Goal: Communication & Community: Ask a question

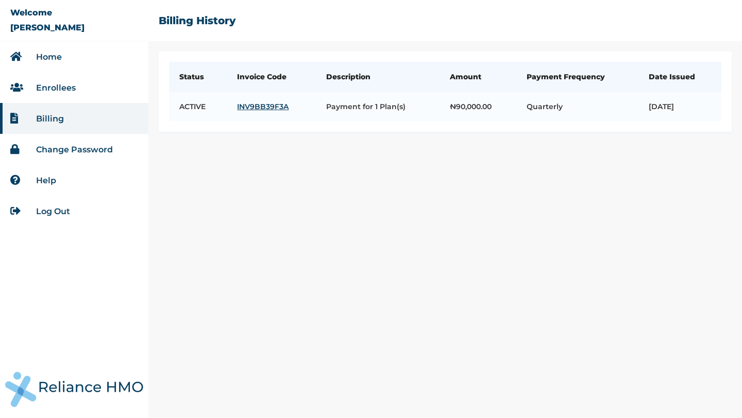
click at [70, 62] on li "Home" at bounding box center [74, 56] width 148 height 31
click at [49, 56] on link "Home" at bounding box center [49, 57] width 26 height 10
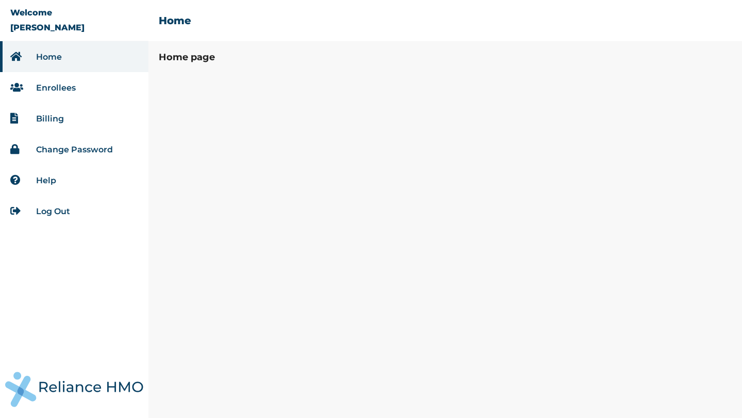
click at [63, 61] on li "Home" at bounding box center [74, 56] width 148 height 31
click at [54, 84] on link "Enrollees" at bounding box center [56, 88] width 40 height 10
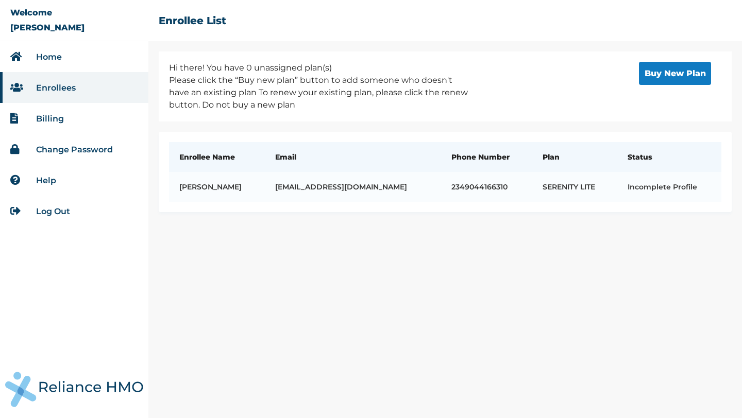
click at [73, 145] on link "Change Password" at bounding box center [74, 150] width 77 height 10
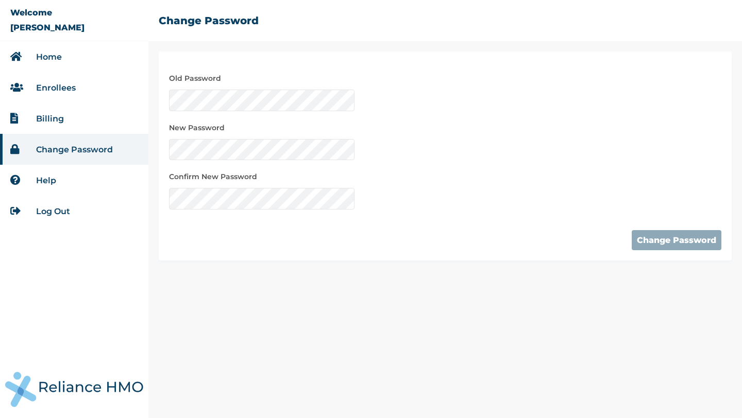
click at [52, 116] on link "Billing" at bounding box center [50, 119] width 28 height 10
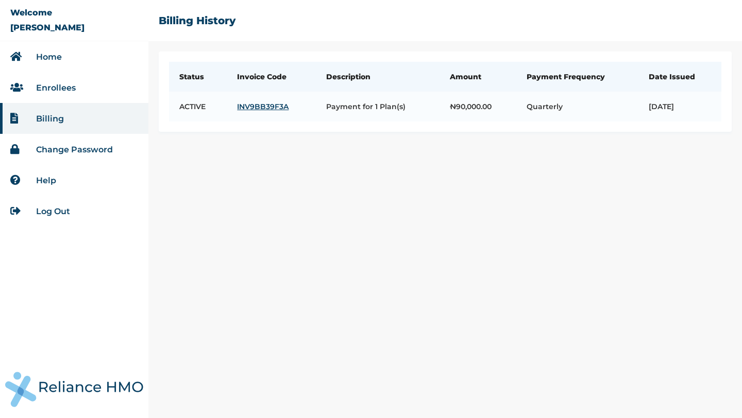
click at [47, 61] on link "Home" at bounding box center [49, 57] width 26 height 10
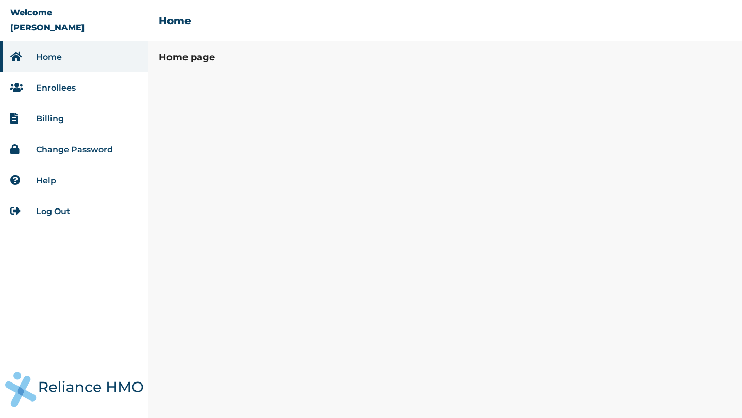
click at [56, 58] on link "Home" at bounding box center [49, 57] width 26 height 10
click at [53, 84] on link "Enrollees" at bounding box center [56, 88] width 40 height 10
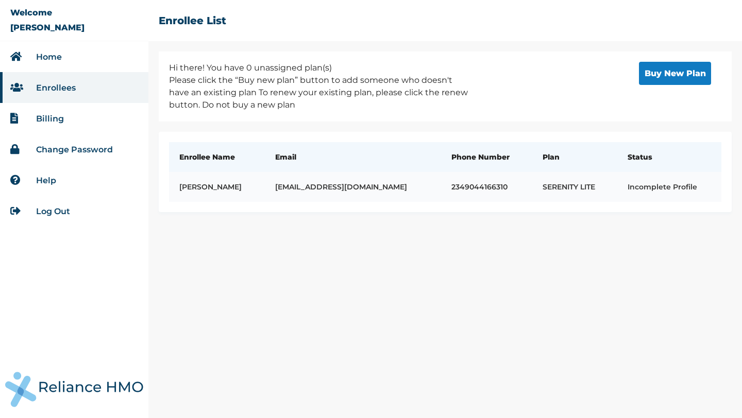
click at [355, 187] on td "adebalanced004@gmail.com" at bounding box center [353, 187] width 176 height 30
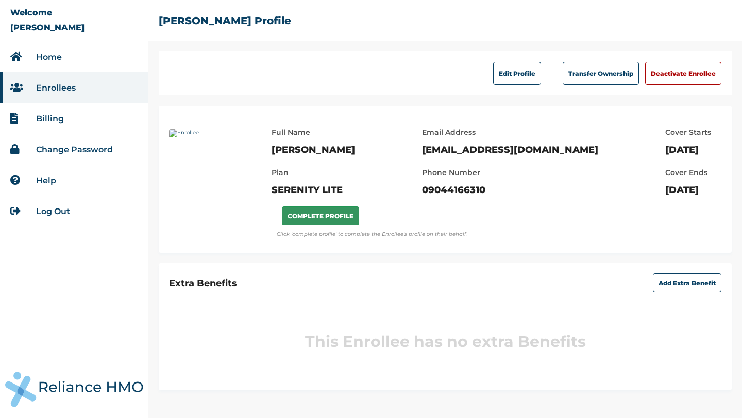
click at [339, 222] on button "COMPLETE PROFILE" at bounding box center [320, 215] width 77 height 19
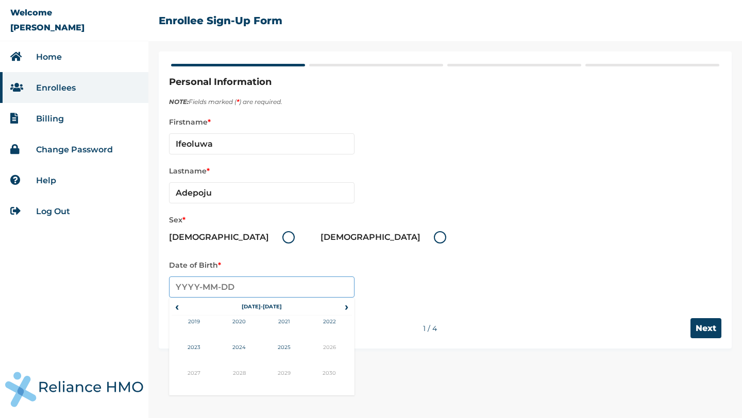
click at [187, 287] on input "text" at bounding box center [261, 287] width 185 height 21
click at [177, 311] on span "‹" at bounding box center [176, 307] width 11 height 12
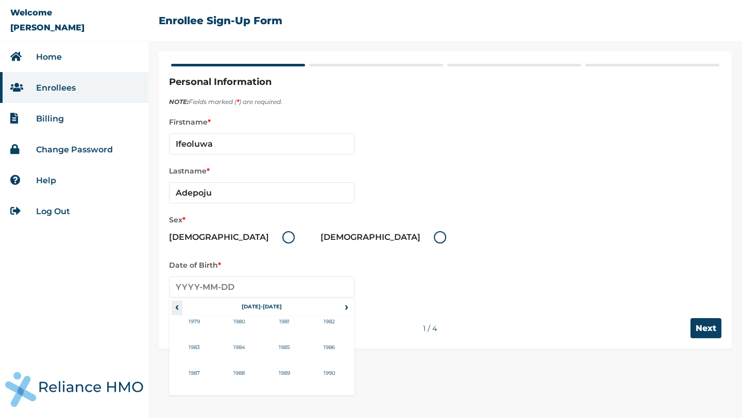
click at [177, 311] on span "‹" at bounding box center [176, 307] width 11 height 12
click at [343, 308] on span "›" at bounding box center [346, 307] width 11 height 12
click at [293, 348] on td "2005" at bounding box center [284, 354] width 45 height 26
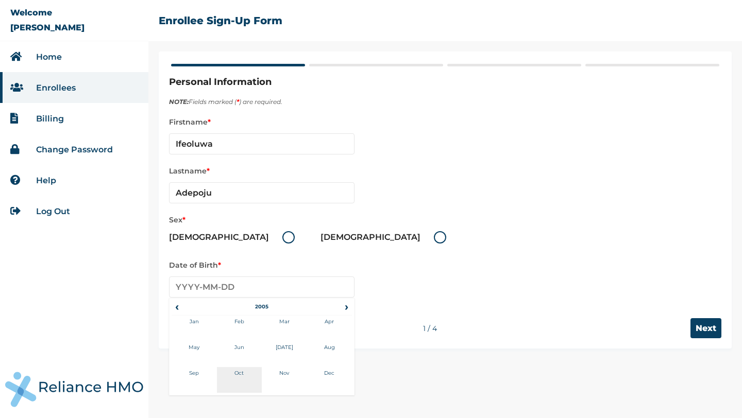
click at [242, 372] on td "Oct" at bounding box center [239, 380] width 45 height 26
click at [188, 392] on td "23" at bounding box center [184, 394] width 26 height 14
type input "[DATE]"
click at [695, 324] on input "Next" at bounding box center [705, 328] width 31 height 20
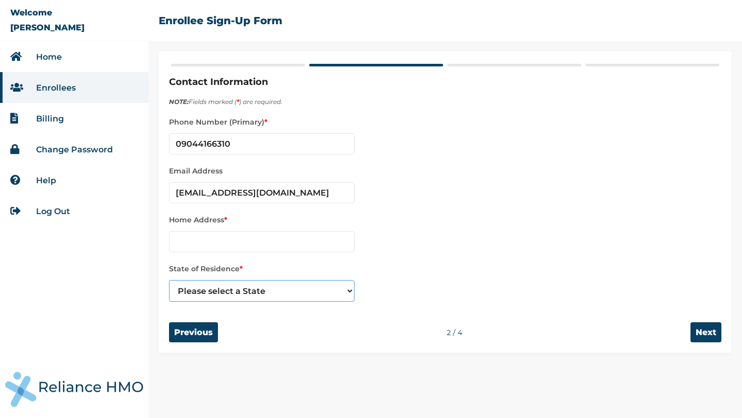
click at [273, 289] on select "Please select a State Abia Abuja (FCT) Adamawa Akwa Ibom Anambra Bauchi Bayelsa…" at bounding box center [261, 291] width 185 height 22
select select "15"
click at [169, 281] on select "Please select a State Abia Abuja (FCT) Adamawa Akwa Ibom Anambra Bauchi Bayelsa…" at bounding box center [261, 291] width 185 height 22
click at [708, 328] on input "Next" at bounding box center [705, 332] width 31 height 20
type input "No 24, W.F. Kumuyi Street,"
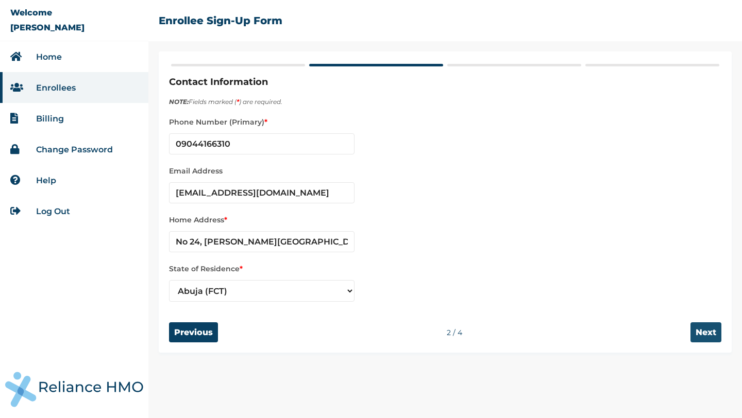
click at [713, 339] on input "Next" at bounding box center [705, 332] width 31 height 20
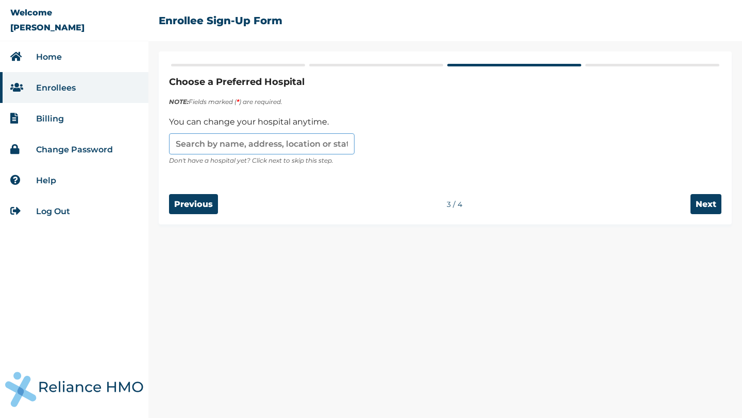
click at [257, 146] on input "text" at bounding box center [261, 143] width 185 height 21
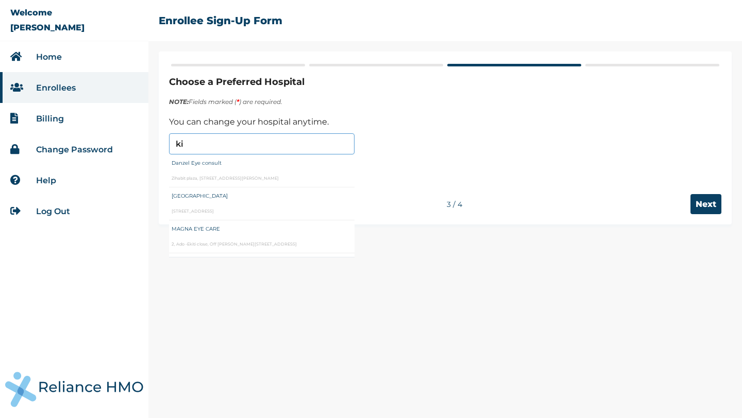
type input "k"
type input "wuse"
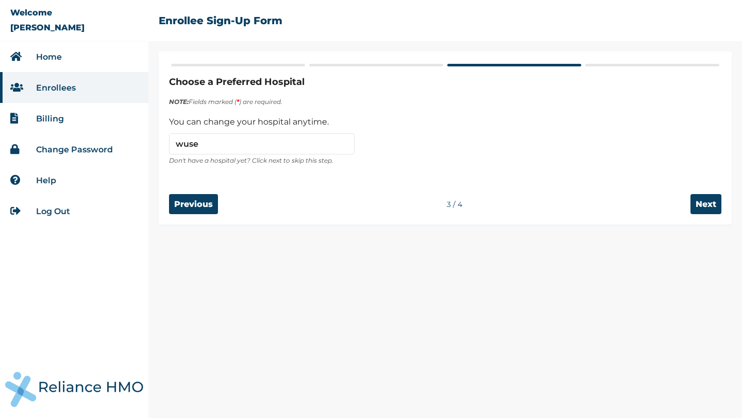
click at [439, 134] on div "wuse" at bounding box center [445, 141] width 552 height 26
click at [701, 202] on input "Next" at bounding box center [705, 204] width 31 height 20
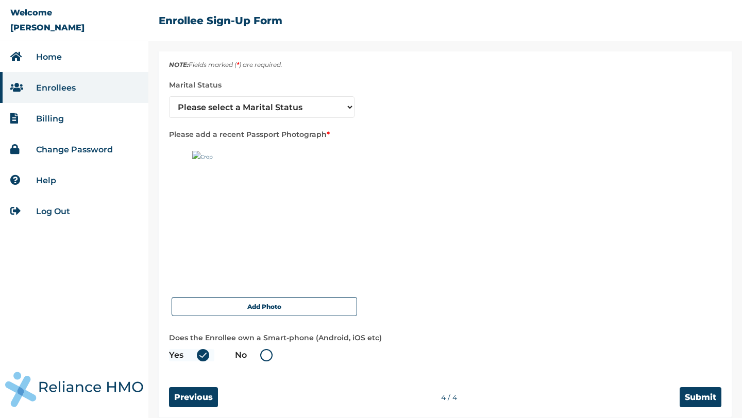
scroll to position [47, 0]
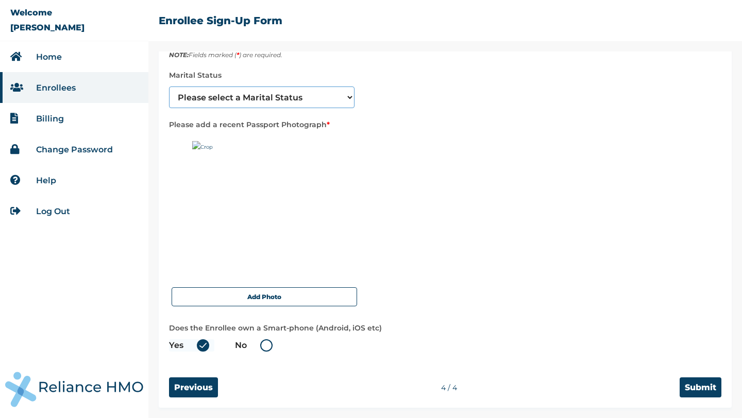
click at [291, 95] on select "Please select a Marital Status Single Married Divorced Widow/Widower" at bounding box center [261, 98] width 185 height 22
click at [44, 61] on link "Home" at bounding box center [49, 57] width 26 height 10
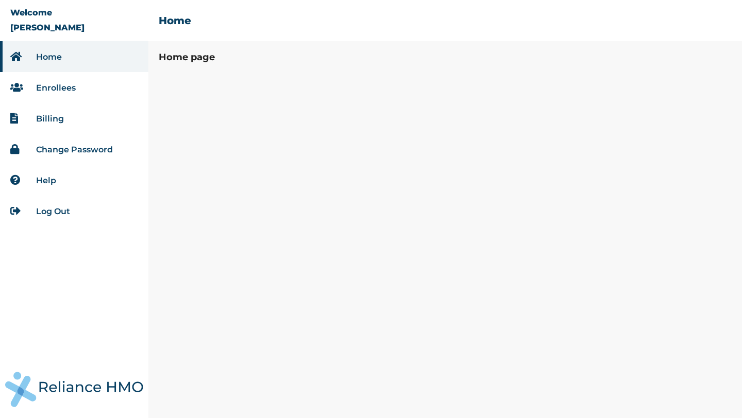
click at [40, 179] on link "Help" at bounding box center [46, 181] width 20 height 10
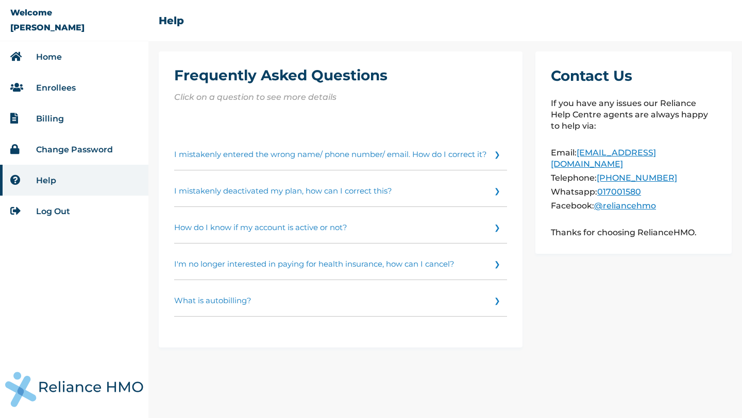
click at [627, 192] on link "017001580" at bounding box center [619, 192] width 44 height 10
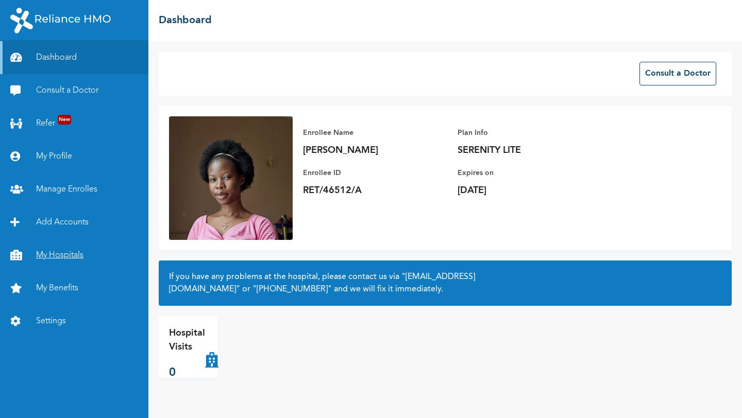
click at [71, 253] on link "My Hospitals" at bounding box center [74, 255] width 148 height 33
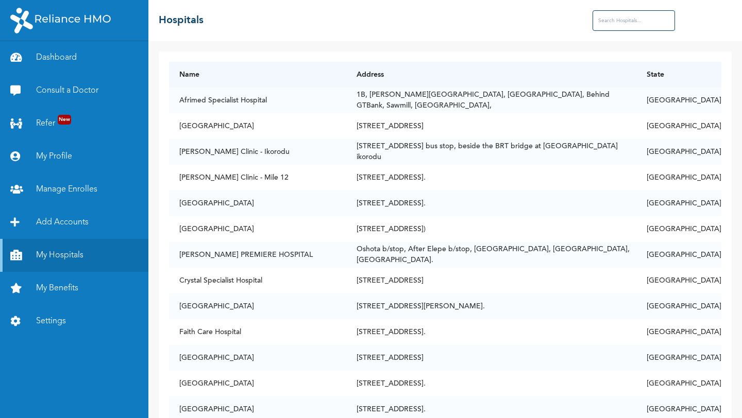
click at [656, 19] on input "text" at bounding box center [633, 20] width 82 height 21
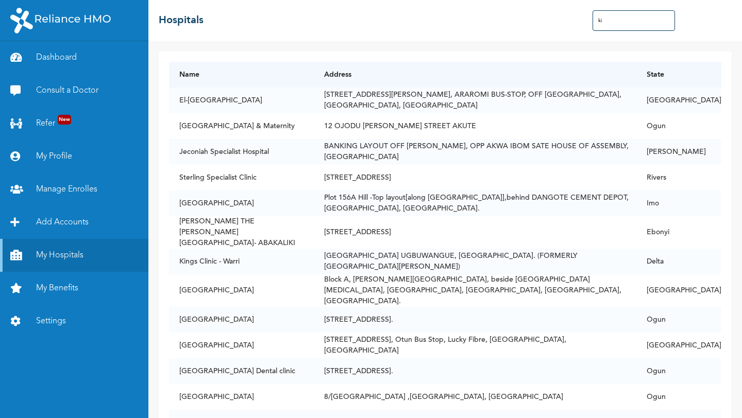
type input "k"
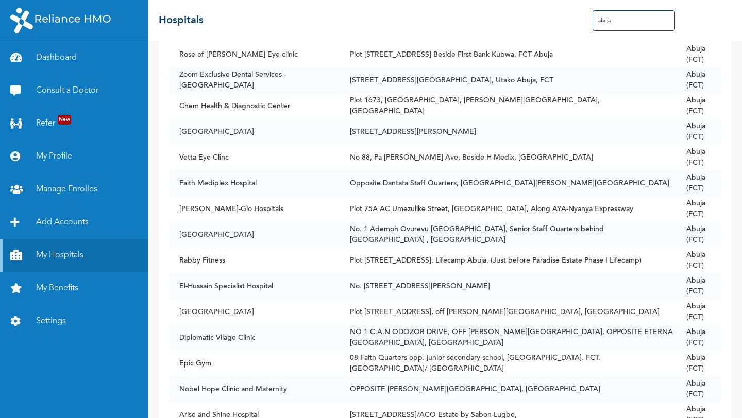
scroll to position [1601, 0]
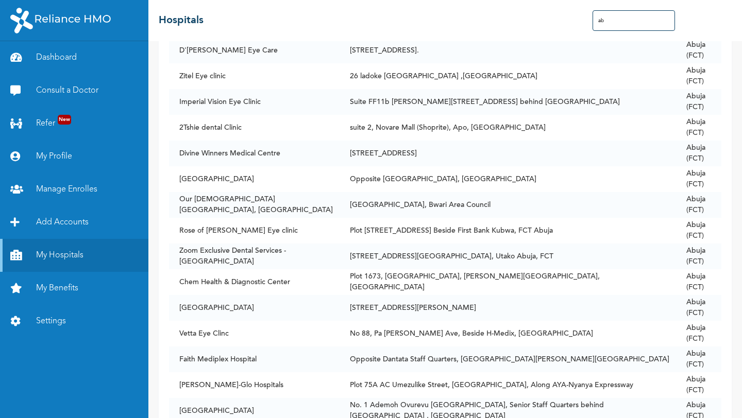
type input "a"
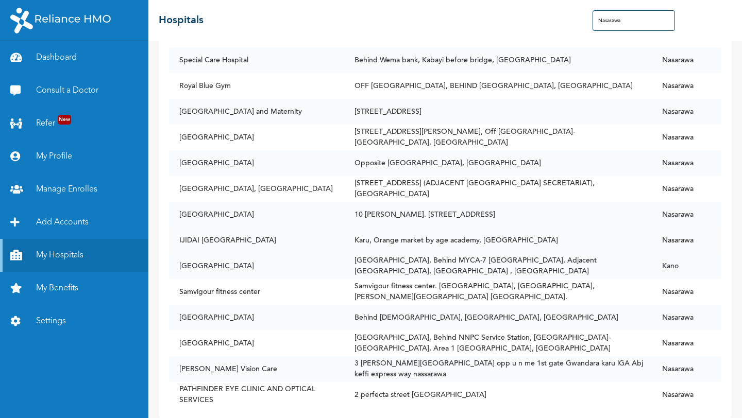
scroll to position [316, 0]
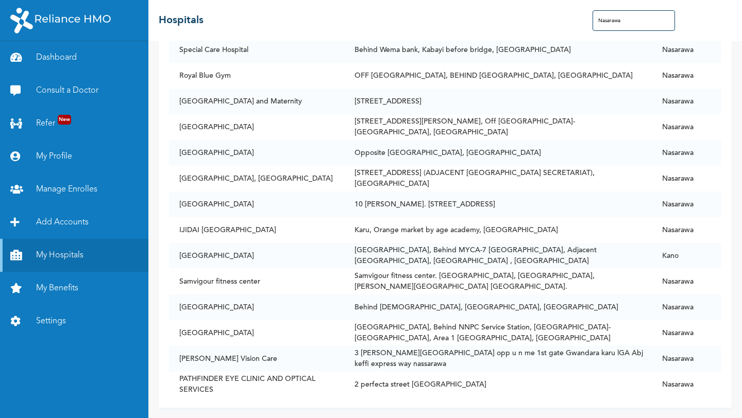
type input "Nasarawa"
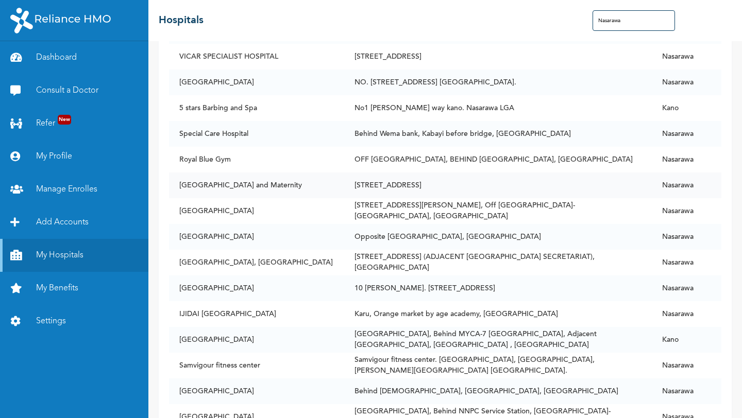
scroll to position [0, 0]
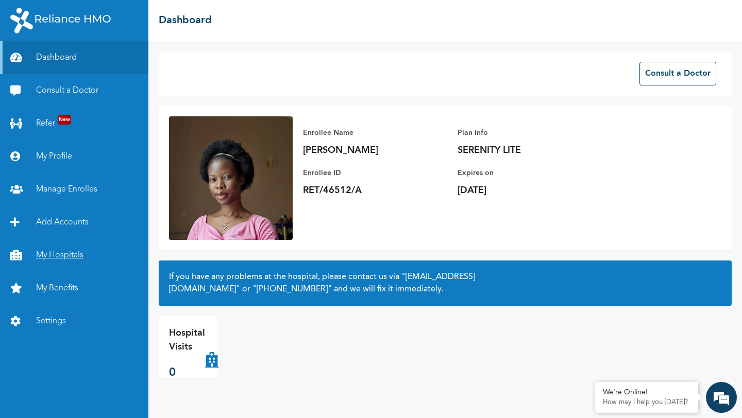
click at [73, 251] on link "My Hospitals" at bounding box center [74, 255] width 148 height 33
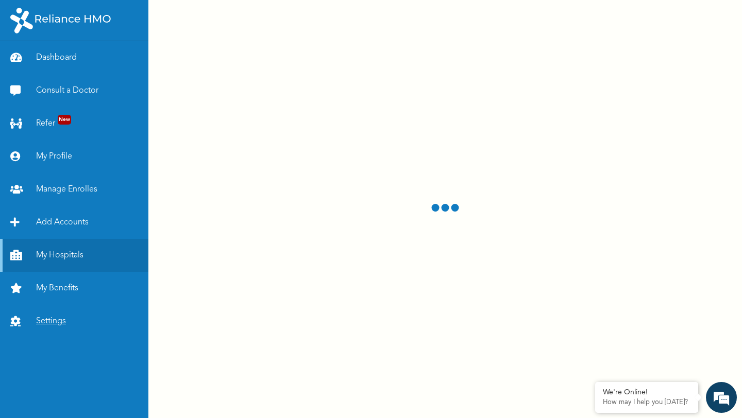
click at [54, 324] on link "Settings" at bounding box center [74, 321] width 148 height 33
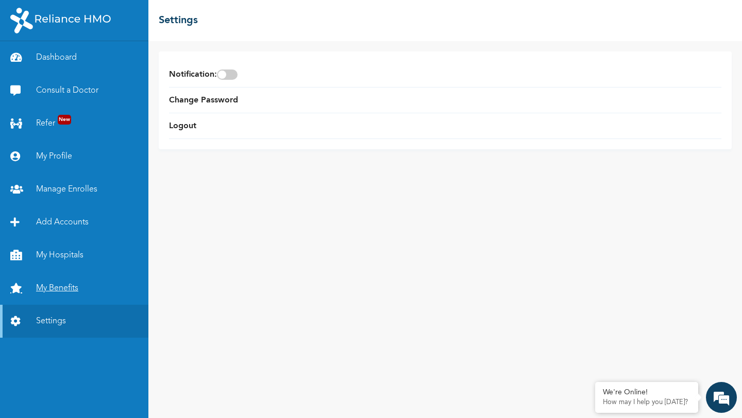
click at [54, 291] on link "My Benefits" at bounding box center [74, 288] width 148 height 33
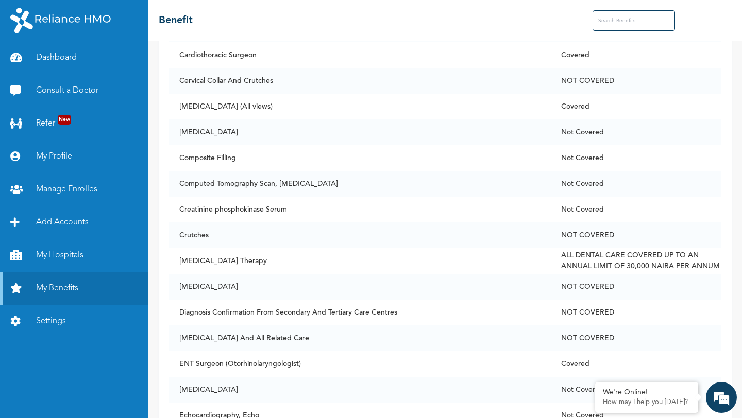
scroll to position [489, 0]
click at [72, 250] on link "My Hospitals" at bounding box center [74, 255] width 148 height 33
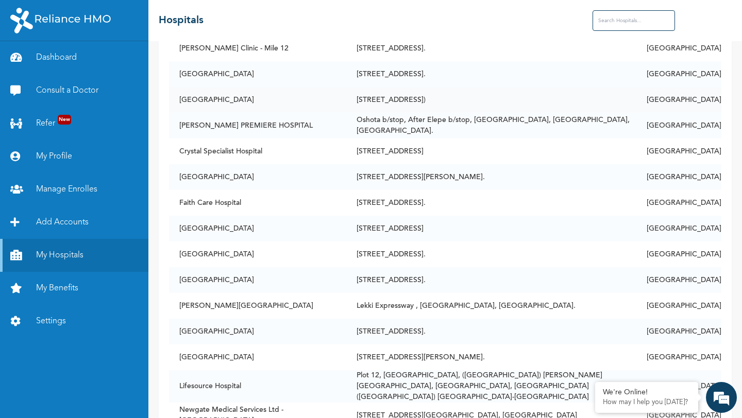
scroll to position [134, 0]
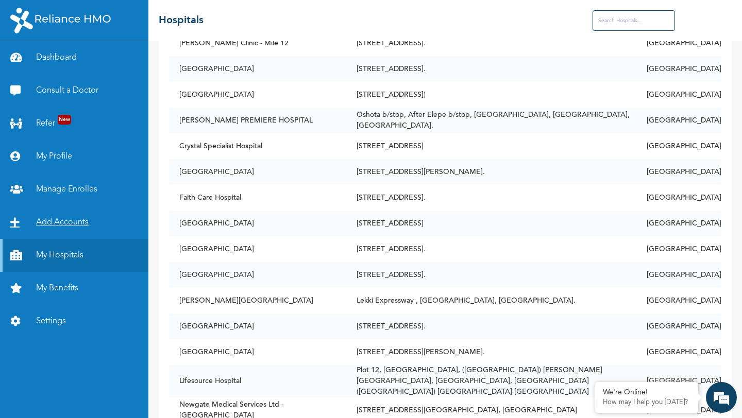
click at [76, 228] on link "Add Accounts" at bounding box center [74, 222] width 148 height 33
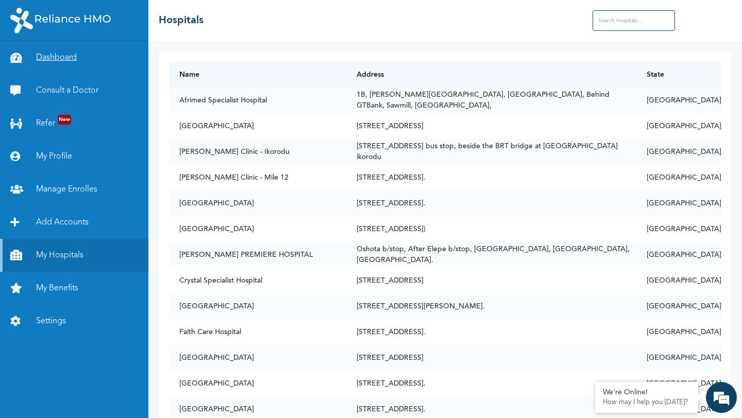
click at [63, 60] on link "Dashboard" at bounding box center [74, 57] width 148 height 33
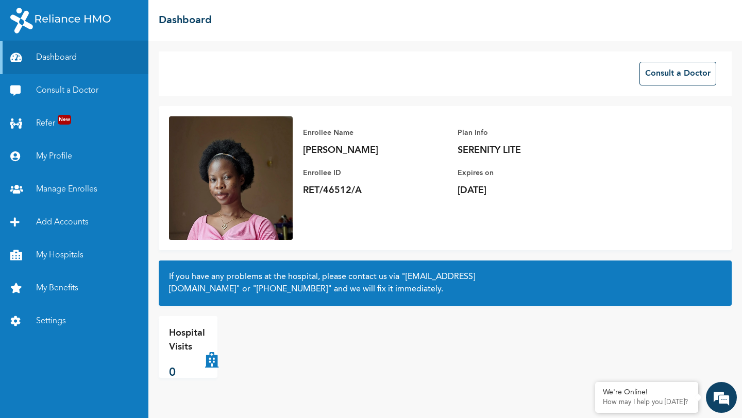
click at [197, 354] on p "Hospital Visits" at bounding box center [187, 340] width 36 height 28
click at [61, 251] on link "My Hospitals" at bounding box center [74, 255] width 148 height 33
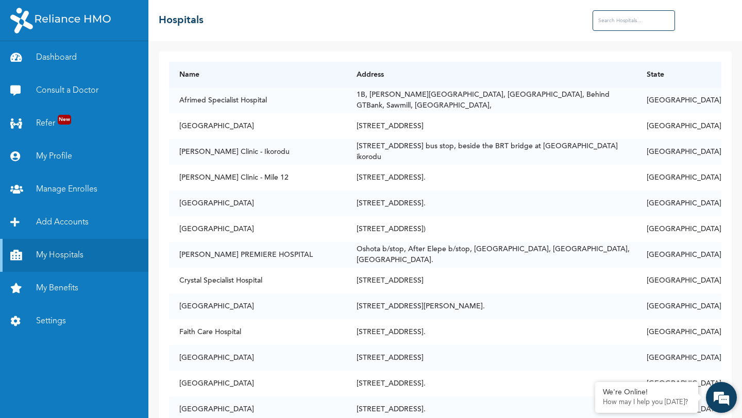
click at [717, 404] on em at bounding box center [721, 398] width 28 height 28
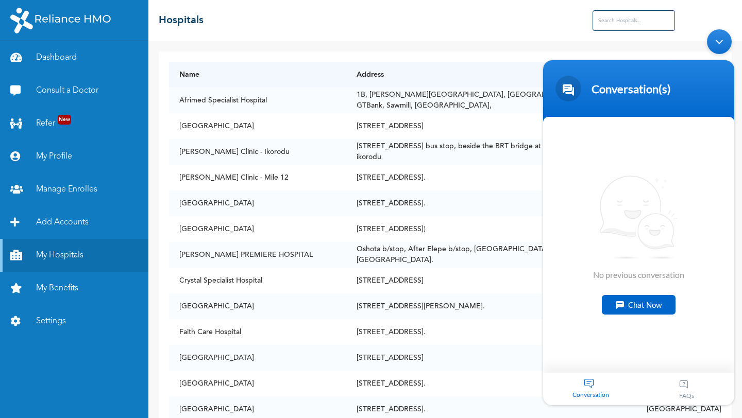
click at [632, 305] on div "Chat Now" at bounding box center [638, 305] width 74 height 20
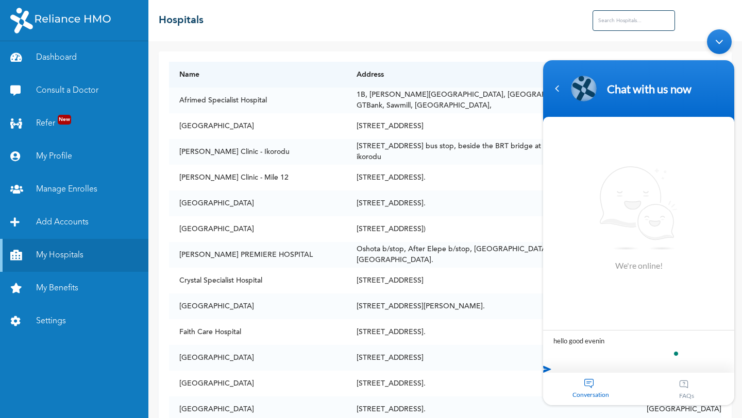
type textarea "hello good evening"
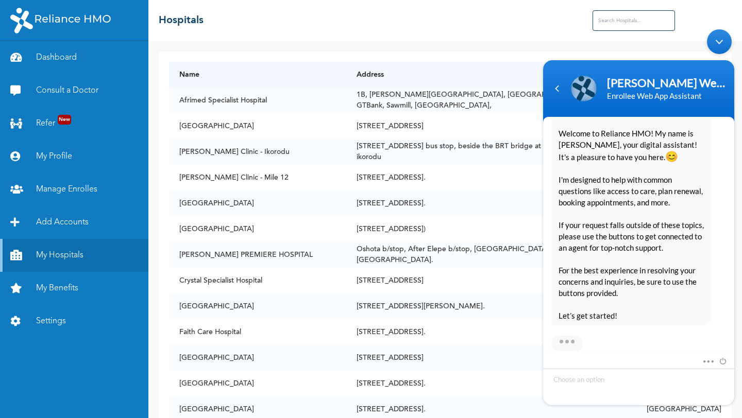
scroll to position [198, 0]
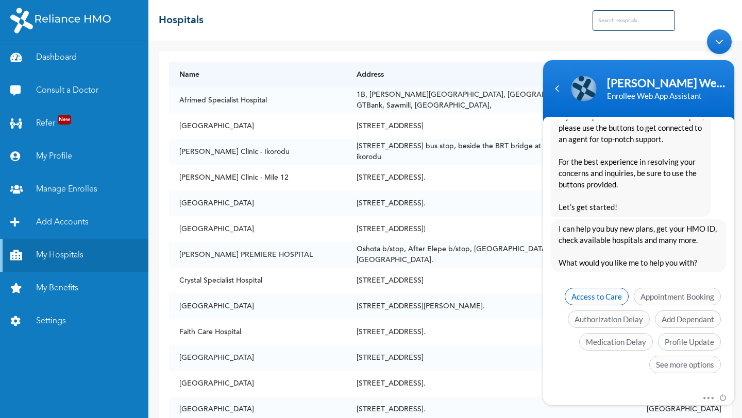
click at [602, 295] on span "Access to Care" at bounding box center [596, 297] width 64 height 18
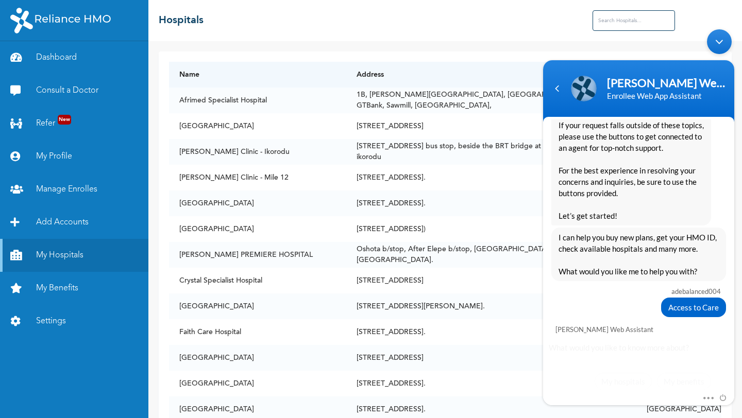
scroll to position [229, 0]
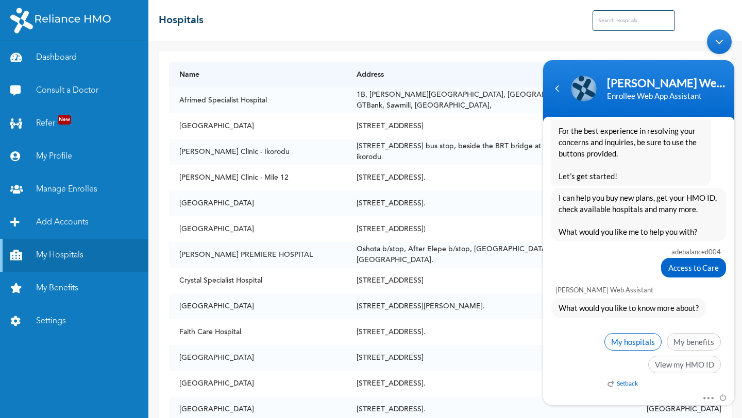
click at [621, 340] on span "My hospitals" at bounding box center [632, 342] width 57 height 18
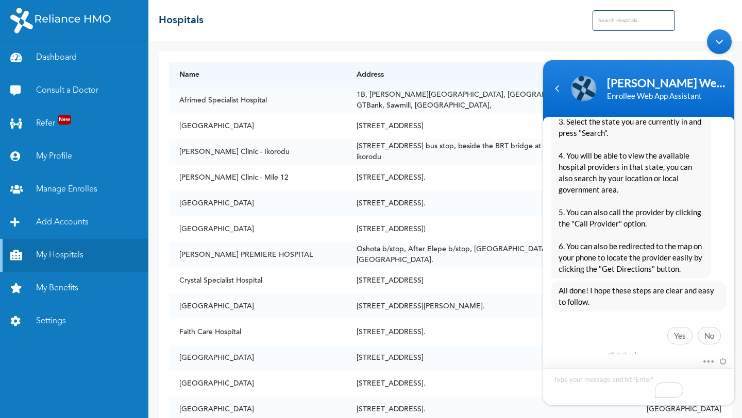
scroll to position [583, 0]
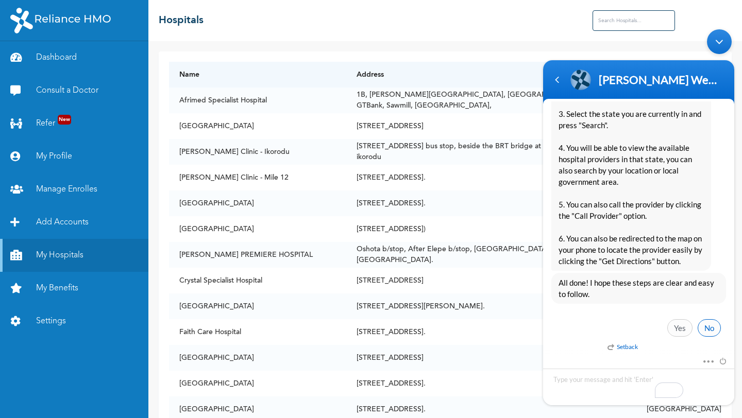
click at [707, 331] on span "No" at bounding box center [708, 328] width 23 height 18
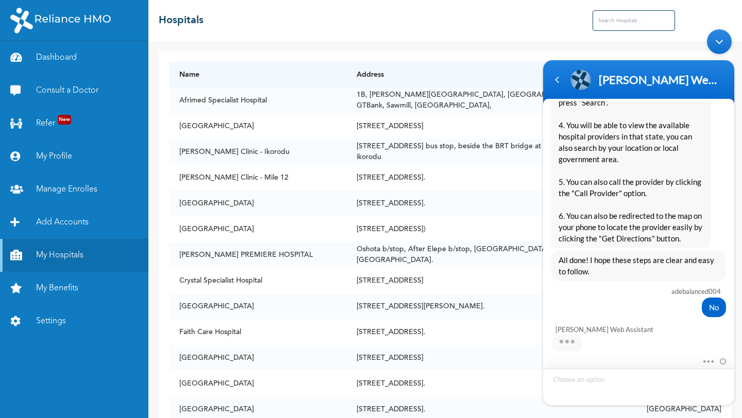
scroll to position [670, 0]
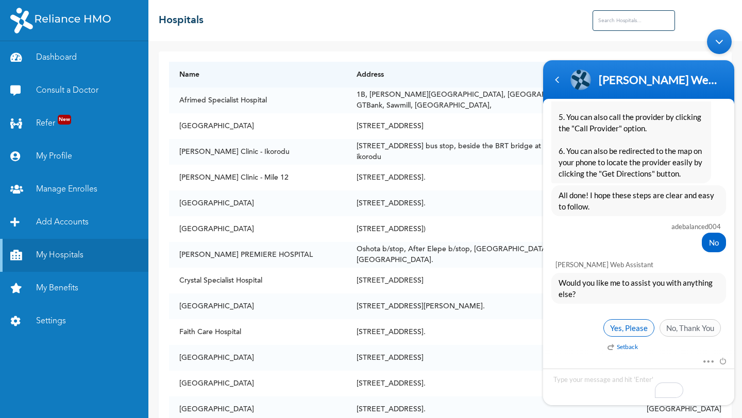
click at [628, 328] on span "Yes, Please" at bounding box center [628, 328] width 51 height 18
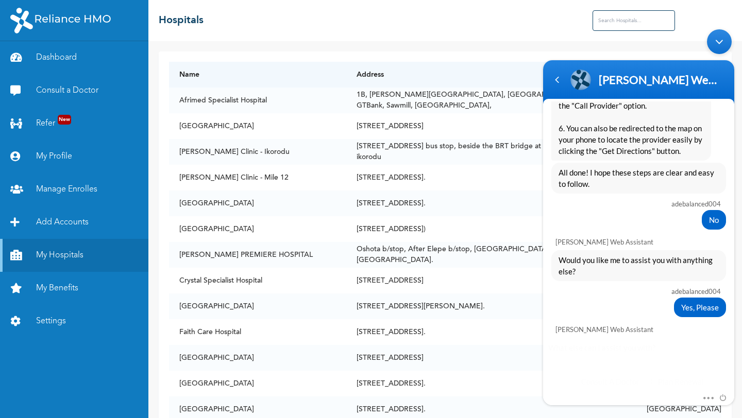
scroll to position [778, 0]
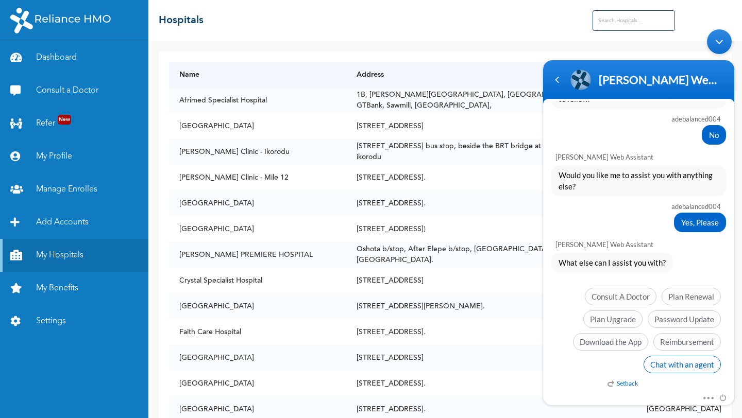
click at [663, 366] on span "Chat with an agent" at bounding box center [681, 365] width 77 height 18
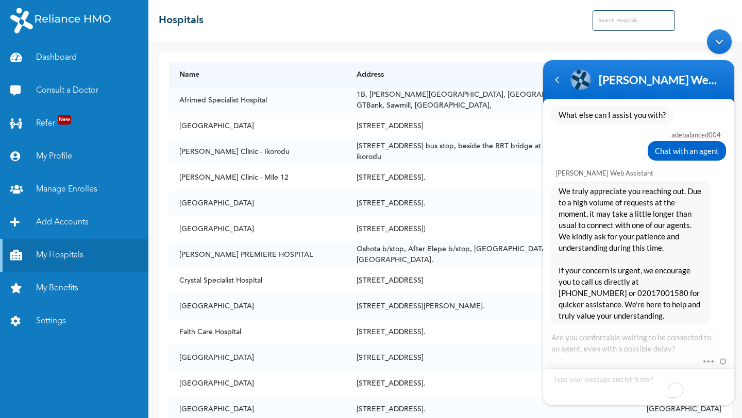
scroll to position [980, 0]
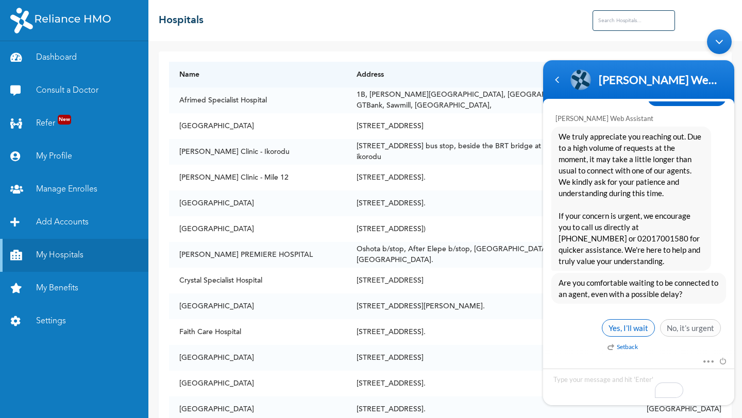
click at [633, 330] on span "Yes, I’ll wait" at bounding box center [627, 328] width 53 height 18
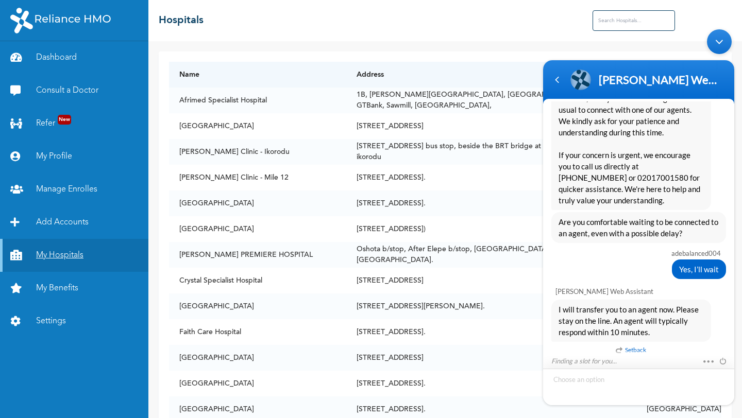
scroll to position [1074, 0]
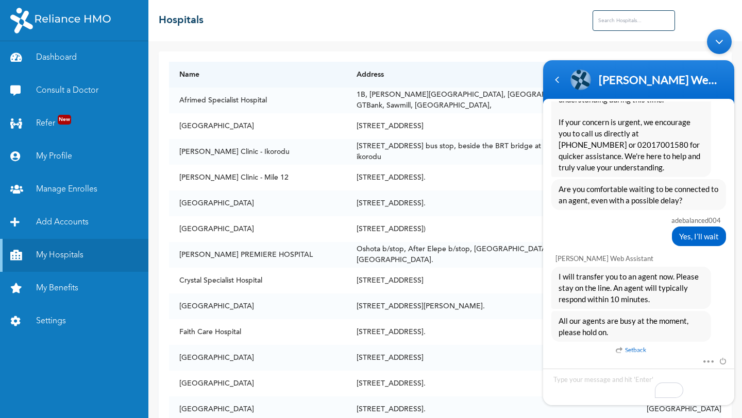
click at [625, 16] on input "text" at bounding box center [633, 20] width 82 height 21
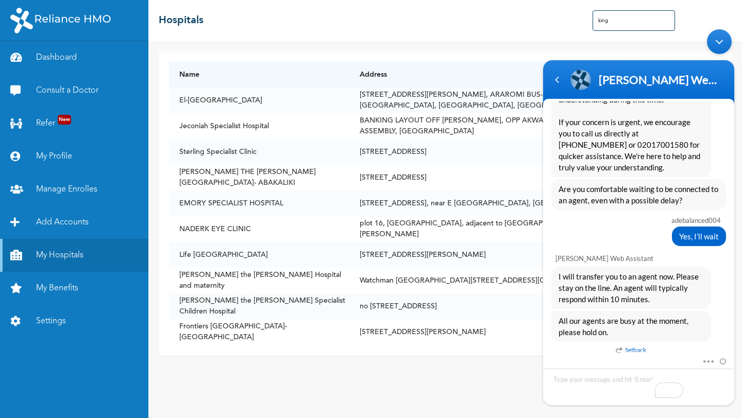
click at [625, 21] on input "king" at bounding box center [633, 20] width 82 height 21
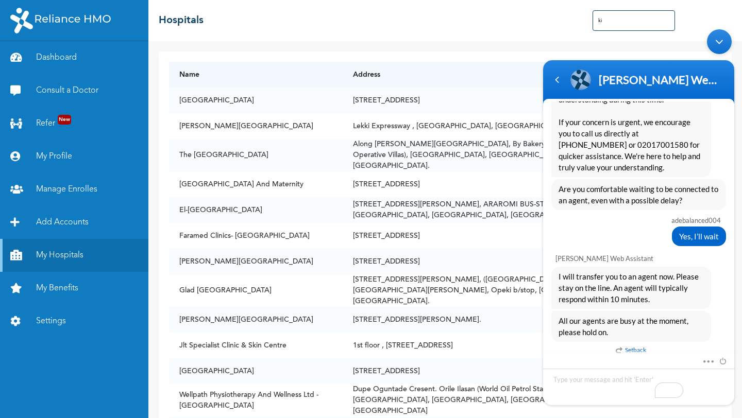
type input "k"
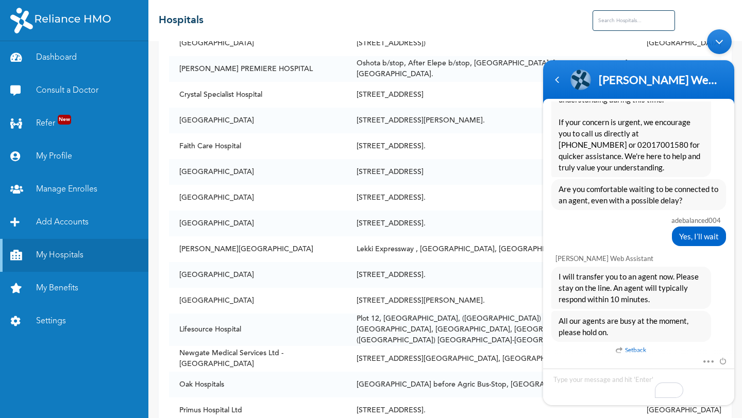
scroll to position [0, 0]
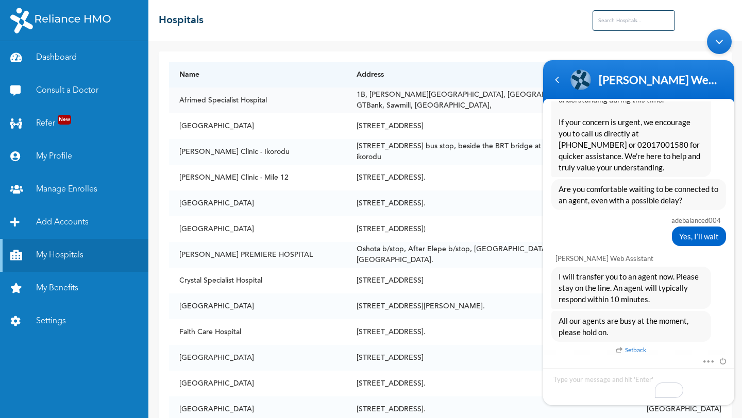
click at [268, 102] on td "Afrimed Specialist Hospital" at bounding box center [257, 101] width 177 height 26
click at [438, 101] on td "1B, Williams Street, Off Diya street, Behind GTBank, Sawmill, Gbagada," at bounding box center [491, 101] width 290 height 26
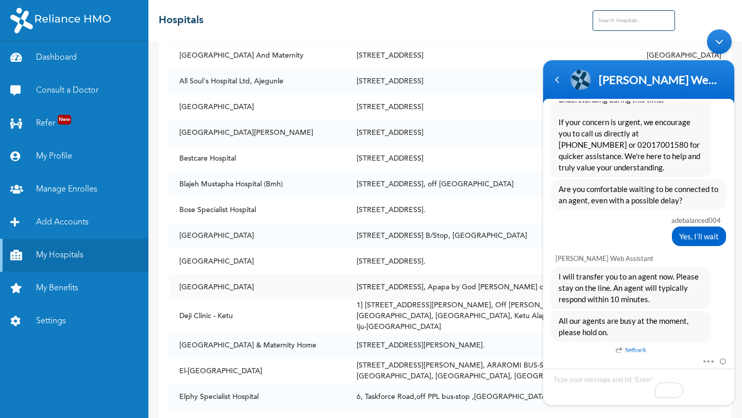
scroll to position [801, 0]
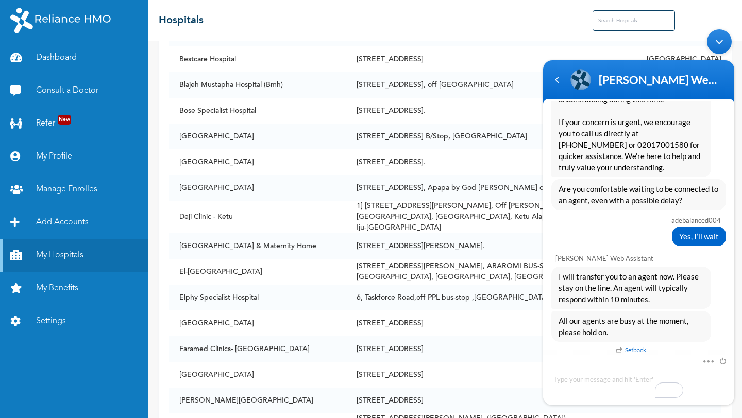
click at [64, 254] on link "My Hospitals" at bounding box center [74, 255] width 148 height 33
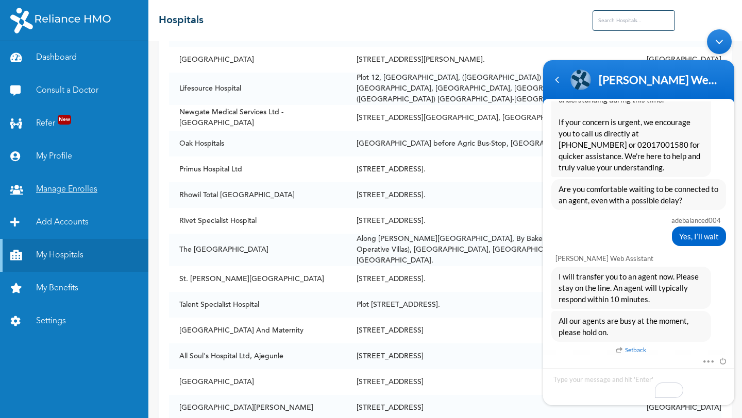
scroll to position [439, 0]
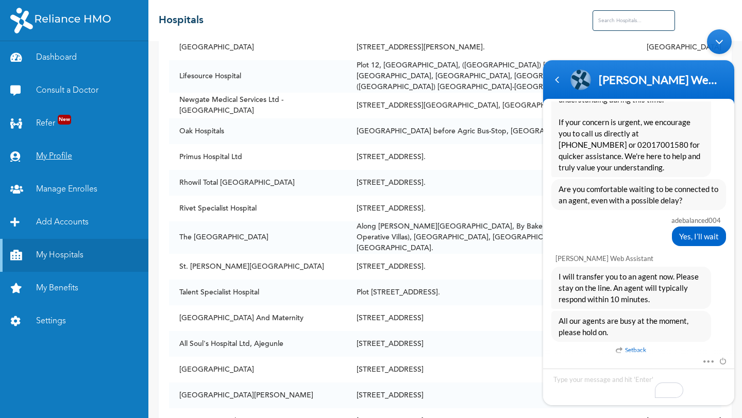
click at [65, 152] on link "My Profile" at bounding box center [74, 156] width 148 height 33
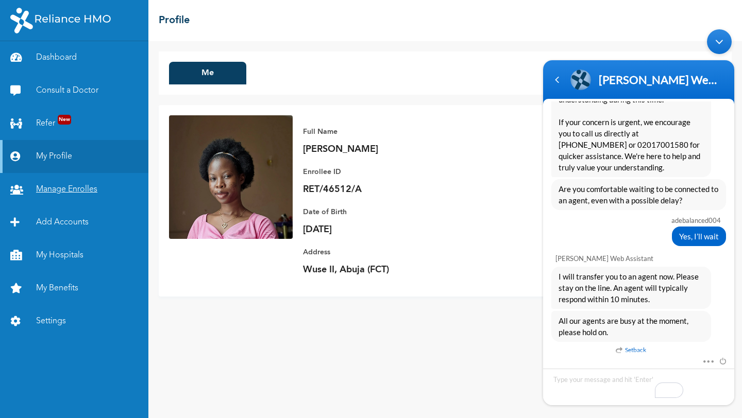
click at [65, 190] on link "Manage Enrolles" at bounding box center [74, 189] width 148 height 33
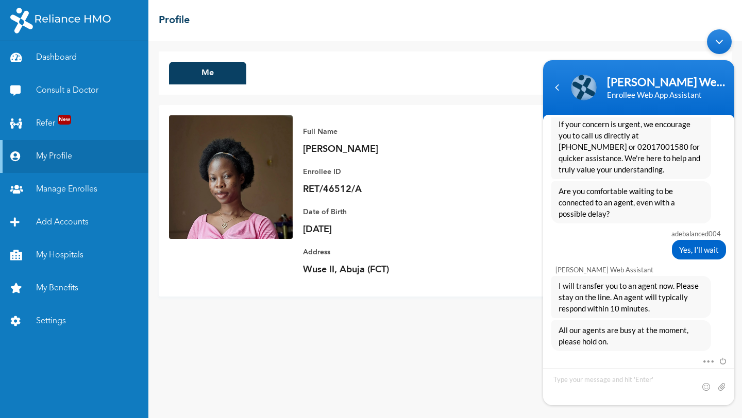
scroll to position [1052, 0]
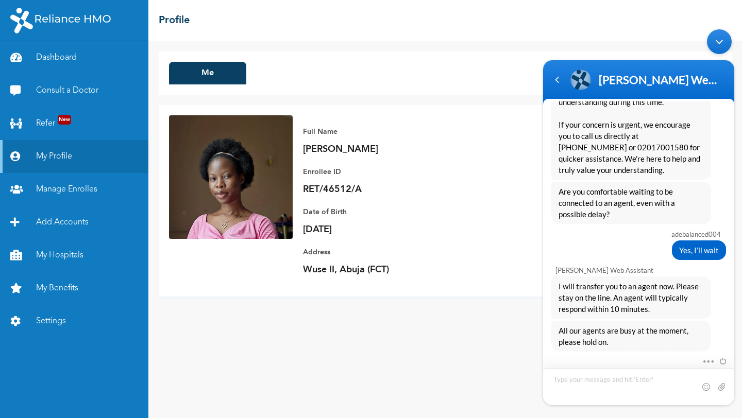
click at [602, 383] on textarea "Type your message and hit 'Enter'" at bounding box center [638, 387] width 191 height 37
type textarea "Hello, good day"
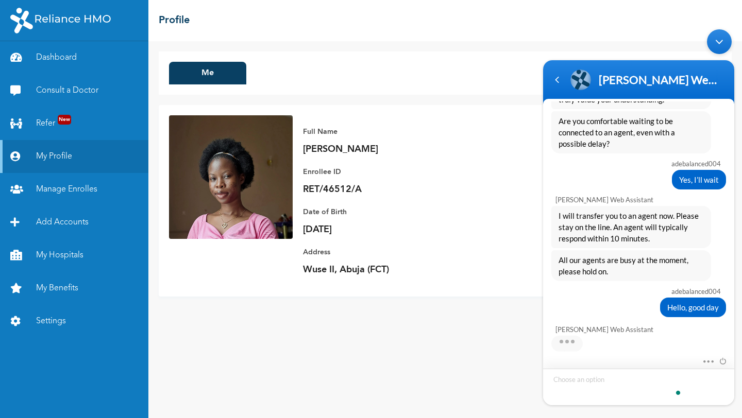
scroll to position [1176, 0]
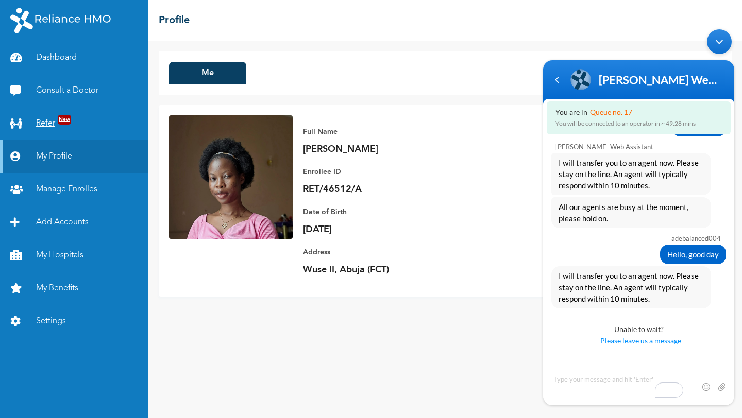
click at [54, 126] on link "Refer New" at bounding box center [74, 123] width 148 height 33
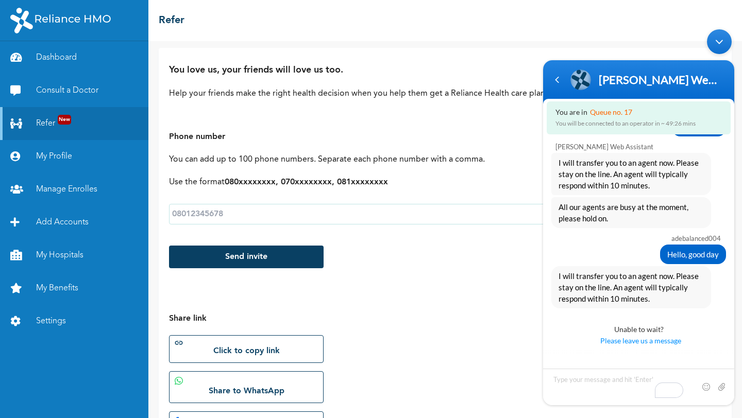
scroll to position [170, 0]
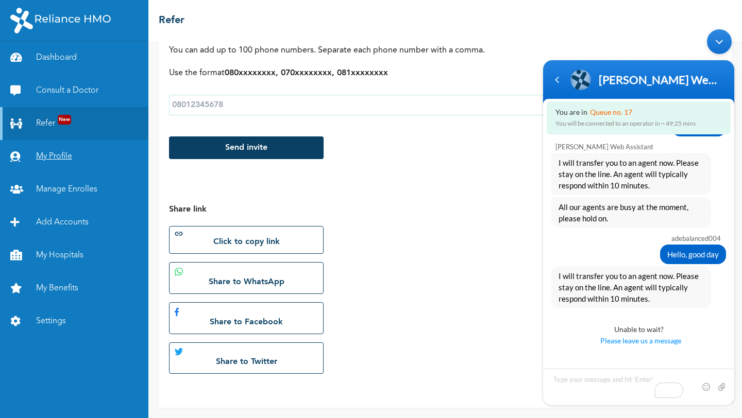
click at [41, 157] on link "My Profile" at bounding box center [74, 156] width 148 height 33
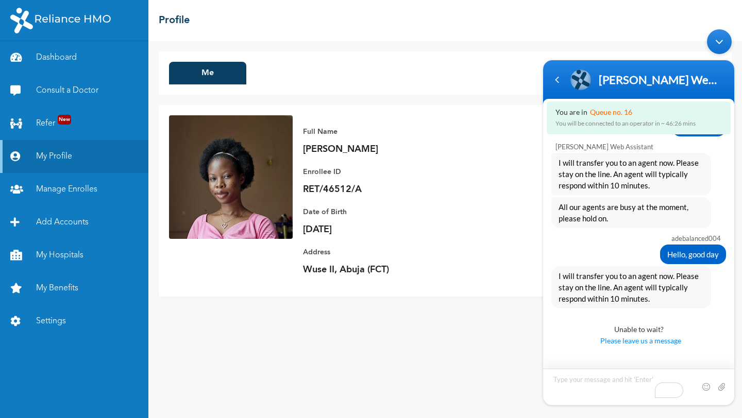
click at [565, 381] on textarea "To enrich screen reader interactions, please activate Accessibility in Grammarl…" at bounding box center [638, 387] width 191 height 37
click at [606, 342] on span "Please leave us a message" at bounding box center [640, 340] width 169 height 11
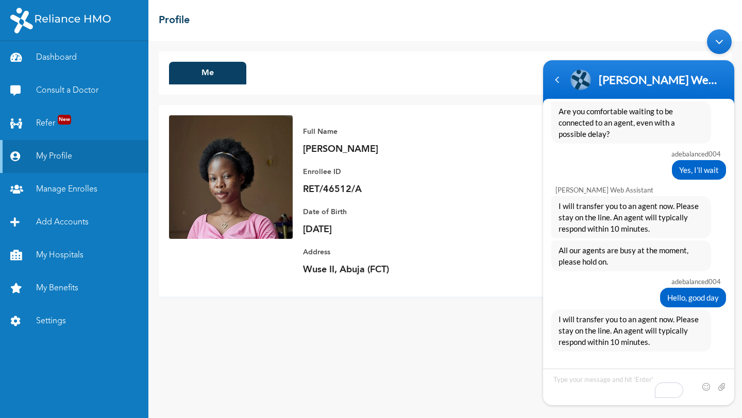
scroll to position [1172, 0]
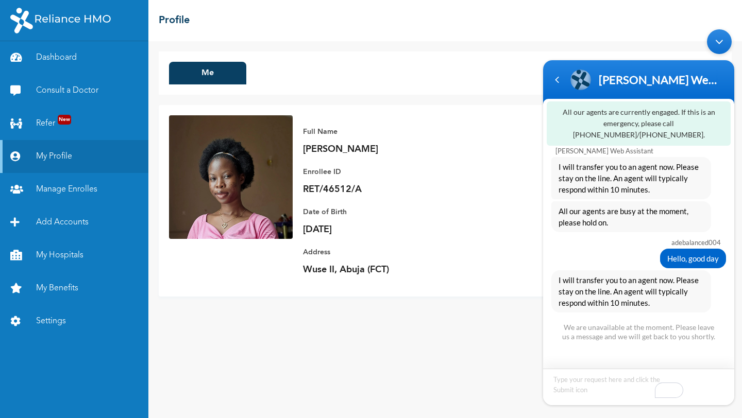
click at [600, 386] on textarea "To enrich screen reader interactions, please activate Accessibility in Grammarl…" at bounding box center [638, 387] width 191 height 37
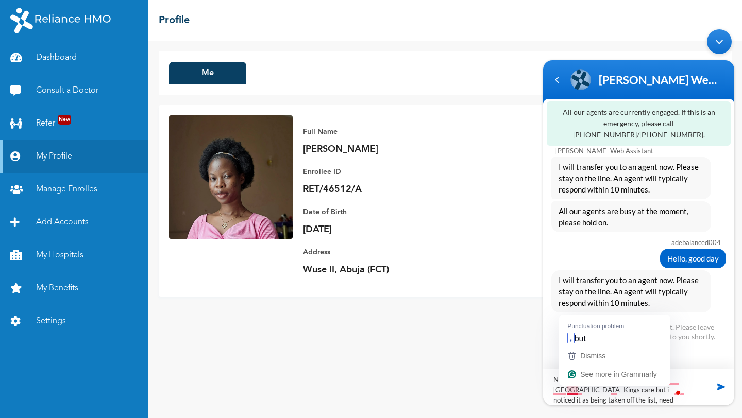
click at [570, 389] on textarea "Need to visit a doctor at tmy Hospital Kings care but i noticed it as being tak…" at bounding box center [638, 387] width 191 height 37
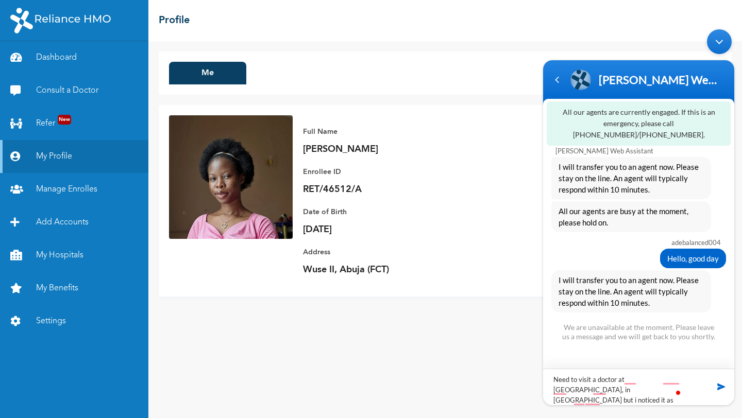
type textarea "Need to visit a doctor at tmy Hospital Kings care, in abuja but i noticed it as…"
click at [720, 385] on span at bounding box center [721, 387] width 10 height 10
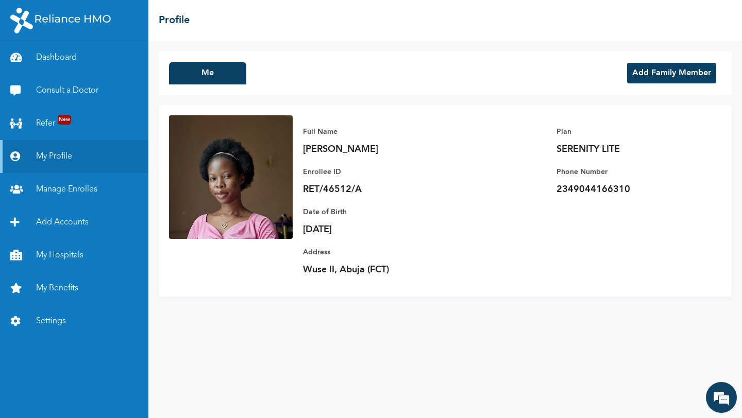
scroll to position [0, 0]
click at [727, 393] on em at bounding box center [721, 398] width 28 height 28
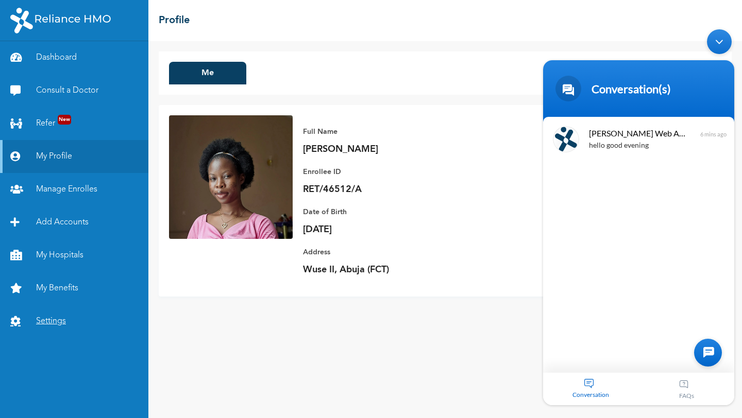
click at [40, 326] on link "Settings" at bounding box center [74, 321] width 148 height 33
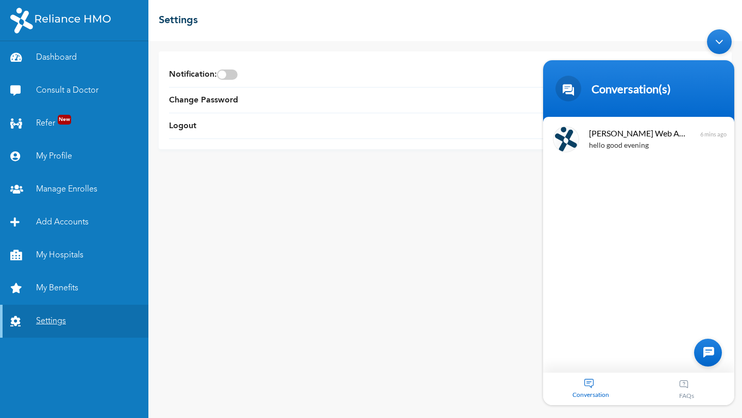
click at [68, 326] on link "Settings" at bounding box center [74, 321] width 148 height 33
click at [491, 203] on div "Notification : Change Password Logout" at bounding box center [444, 229] width 593 height 377
click at [640, 143] on div "hello good evening" at bounding box center [654, 146] width 130 height 12
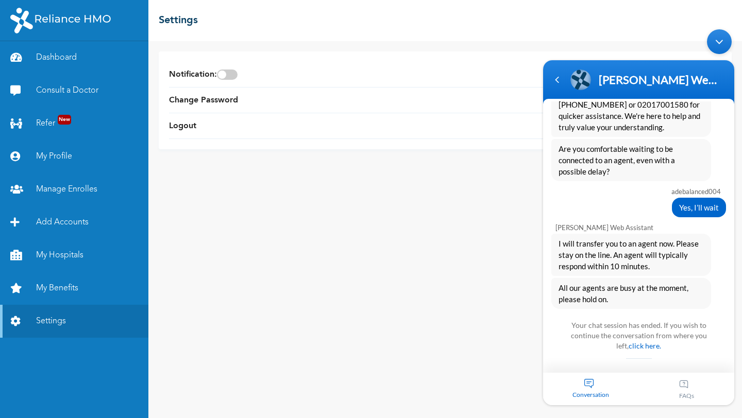
scroll to position [1328, 0]
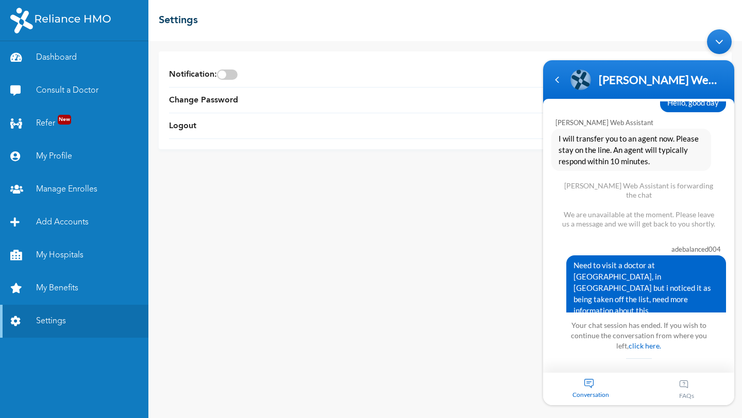
click at [714, 45] on div "Minimize live chat window" at bounding box center [719, 41] width 25 height 25
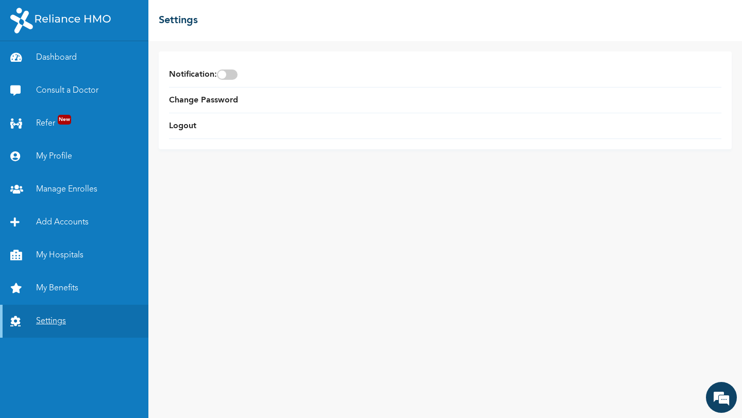
click at [65, 322] on link "Settings" at bounding box center [74, 321] width 148 height 33
click at [204, 122] on li "Logout" at bounding box center [445, 126] width 552 height 26
click at [182, 130] on link "Logout" at bounding box center [182, 126] width 27 height 12
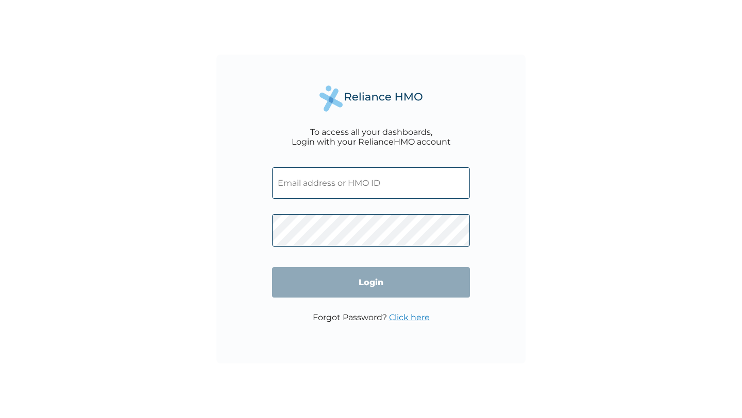
click at [344, 191] on input "text" at bounding box center [371, 182] width 198 height 31
type input "RET/34403/A"
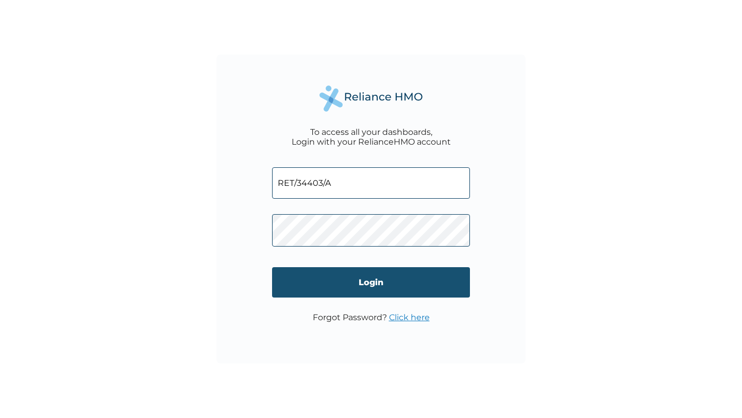
click at [363, 279] on input "Login" at bounding box center [371, 282] width 198 height 30
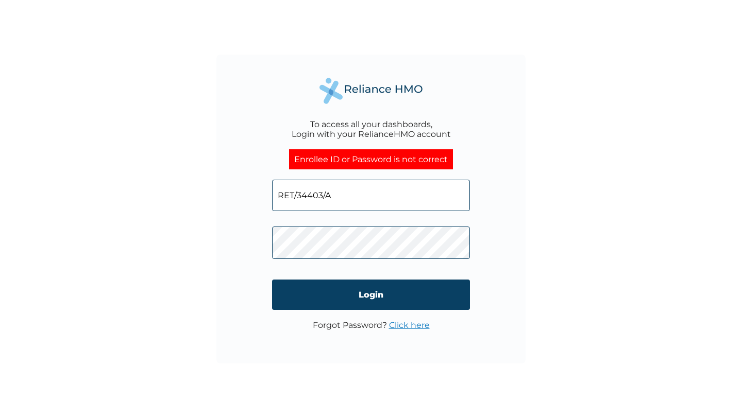
click at [199, 246] on div "To access all your dashboards, Login with your RelianceHMO account Enrollee ID …" at bounding box center [371, 209] width 742 height 418
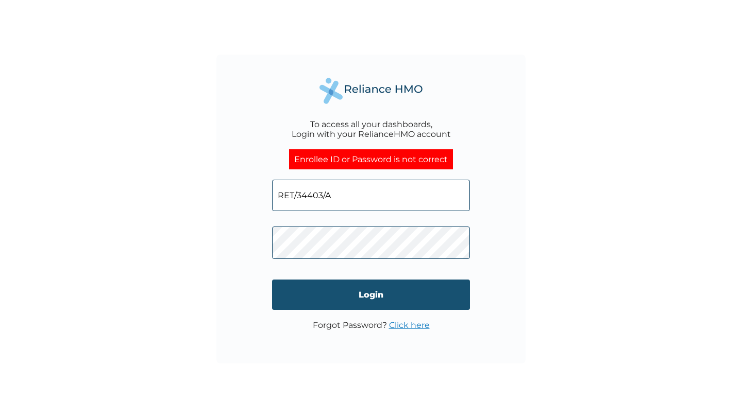
click at [353, 294] on input "Login" at bounding box center [371, 295] width 198 height 30
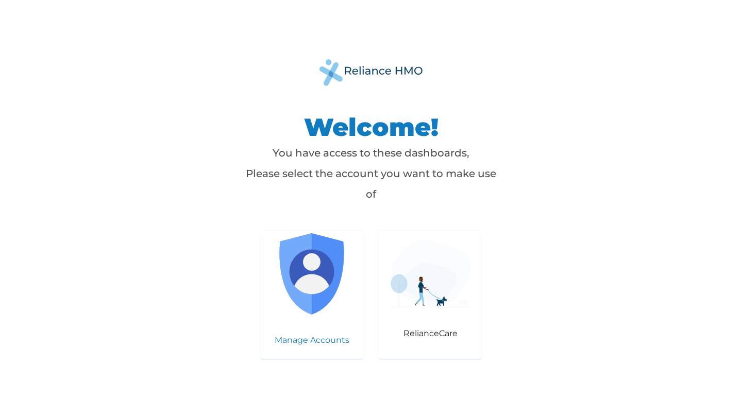
click at [311, 294] on img at bounding box center [311, 273] width 81 height 81
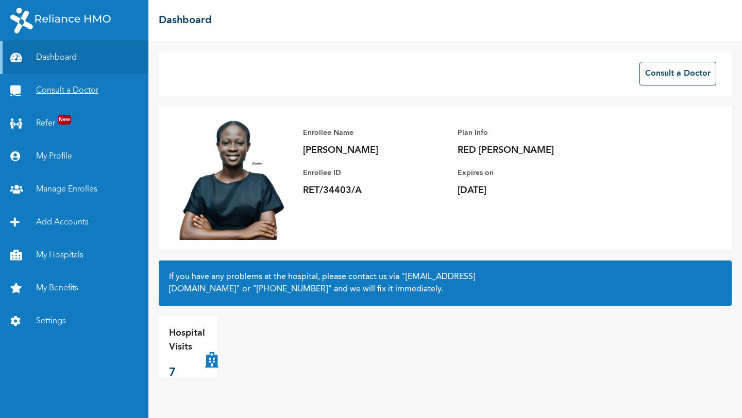
click at [60, 91] on link "Consult a Doctor" at bounding box center [74, 90] width 148 height 33
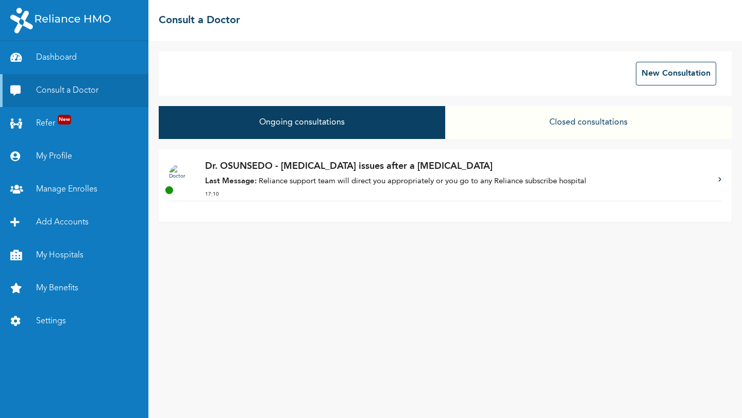
click at [346, 188] on div "Dr. OSUNSEDO - Infertility issues after a miscarriage Last Message: Reliance su…" at bounding box center [456, 180] width 503 height 41
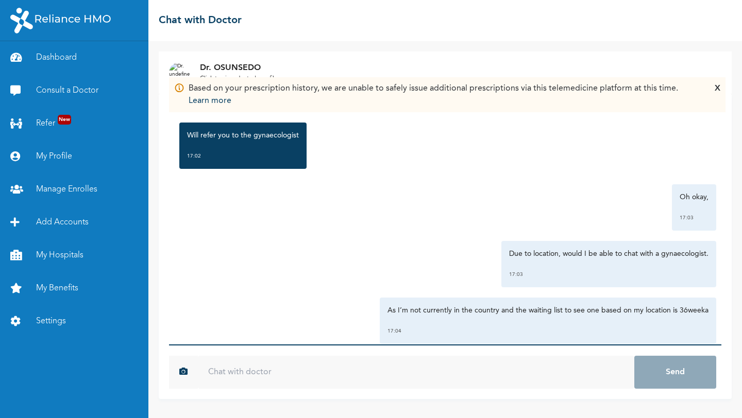
scroll to position [805, 0]
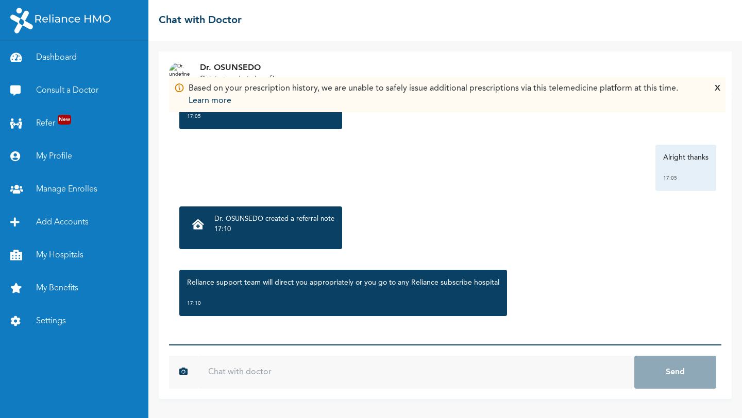
click at [315, 371] on input "text" at bounding box center [416, 372] width 436 height 33
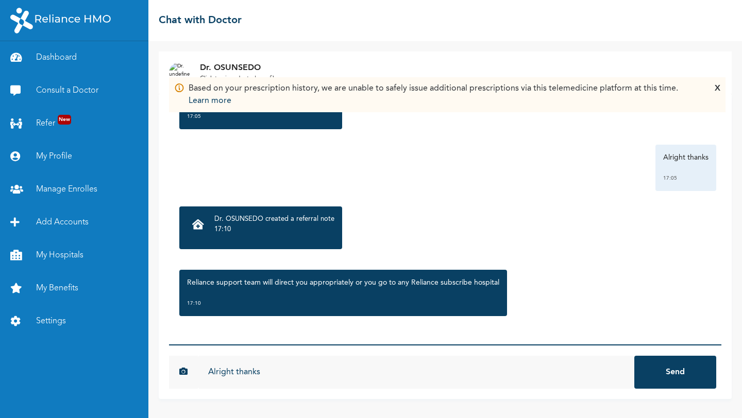
type input "Alright thanks"
click at [634, 356] on button "Send" at bounding box center [675, 372] width 82 height 33
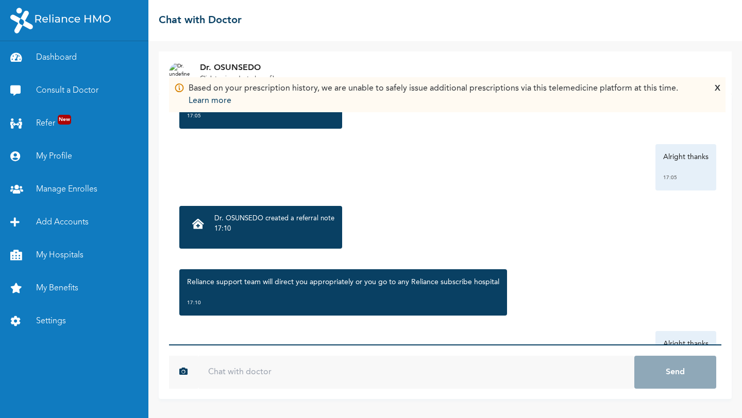
scroll to position [862, 0]
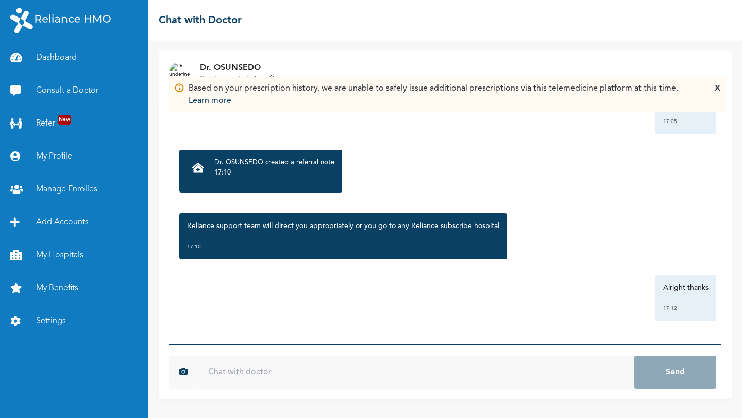
click at [278, 170] on p "17:10" at bounding box center [274, 173] width 120 height 10
click at [195, 169] on icon at bounding box center [198, 168] width 12 height 10
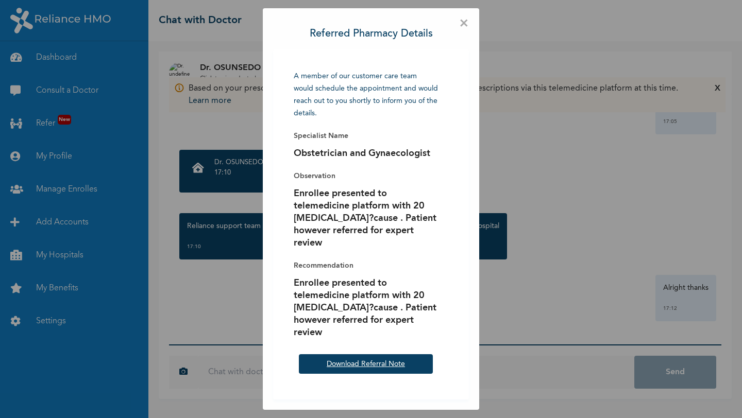
click at [357, 363] on link "Download Referral Note" at bounding box center [365, 363] width 78 height 7
click at [536, 296] on div "× Referred Pharmacy Details A member of our customer care team would schedule t…" at bounding box center [371, 209] width 742 height 418
click at [462, 23] on span "×" at bounding box center [464, 24] width 10 height 10
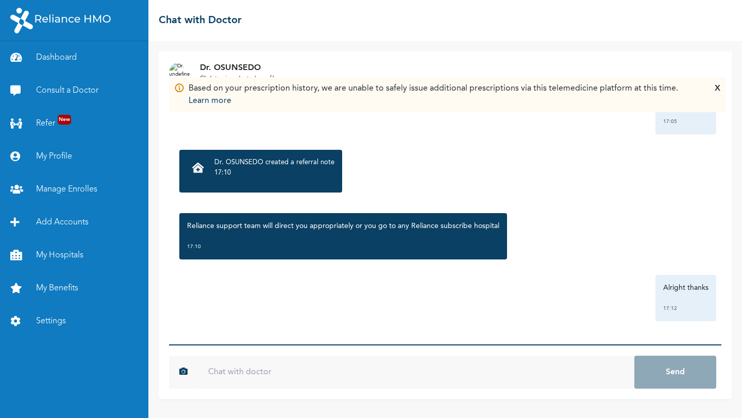
click at [528, 149] on div "Dr. OSUNSEDO created a referral note 17:10" at bounding box center [445, 171] width 542 height 53
click at [712, 90] on div "Based on your prescription history, we are unable to safely issue additional pr…" at bounding box center [447, 94] width 546 height 25
click at [720, 87] on div "Based on your prescription history, we are unable to safely issue additional pr…" at bounding box center [447, 94] width 556 height 35
click at [67, 89] on link "Consult a Doctor" at bounding box center [74, 90] width 148 height 33
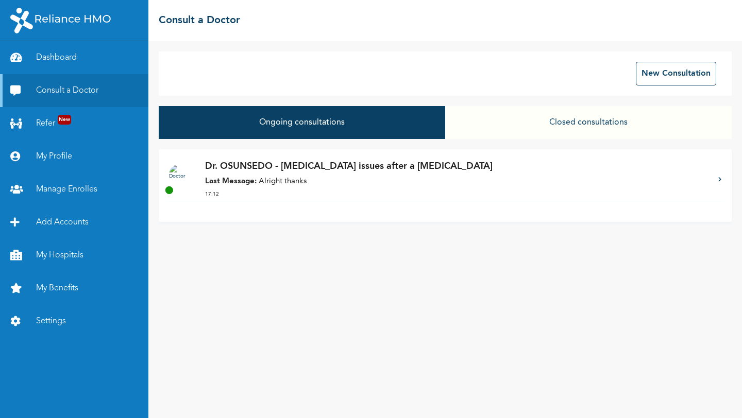
click at [343, 182] on p "Last Message: Alright thanks" at bounding box center [456, 182] width 503 height 12
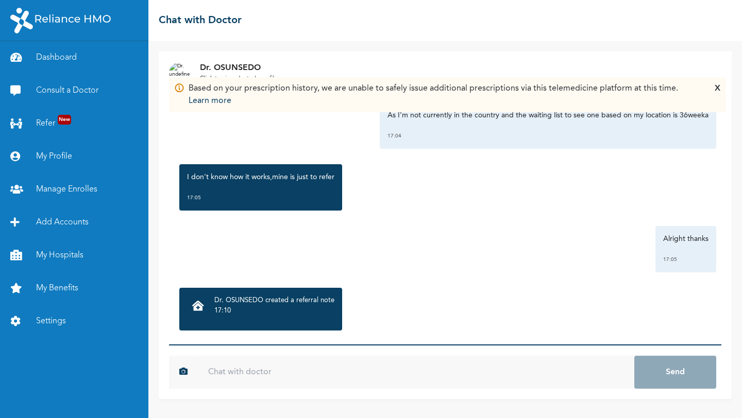
scroll to position [862, 0]
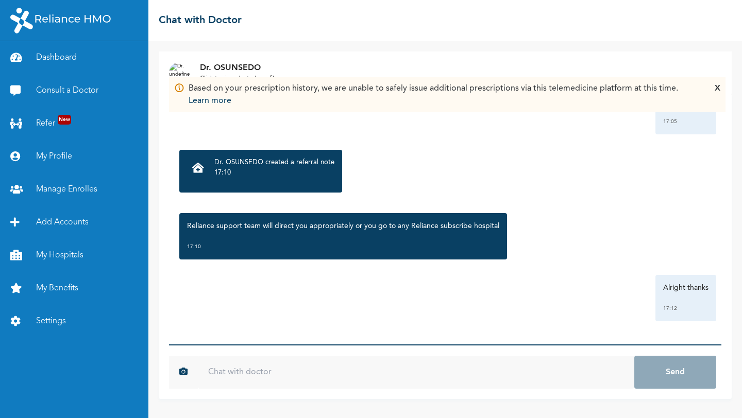
click at [719, 89] on div "X" at bounding box center [717, 94] width 6 height 25
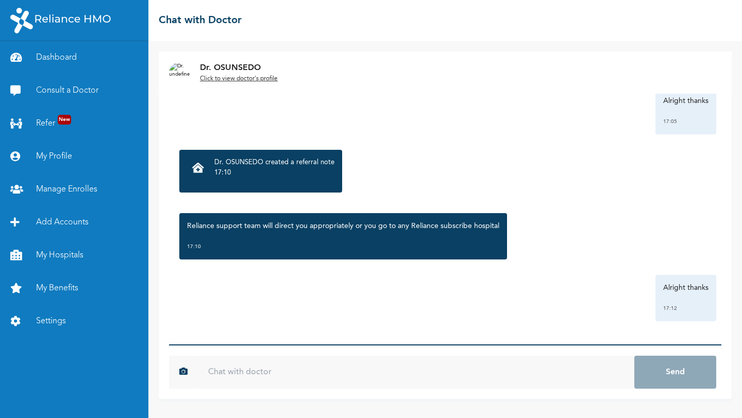
click at [227, 84] on div "Dr. OSUNSEDO Click to view doctor's profile" at bounding box center [445, 72] width 573 height 42
click at [227, 79] on u "Click to view doctor's profile" at bounding box center [239, 79] width 78 height 6
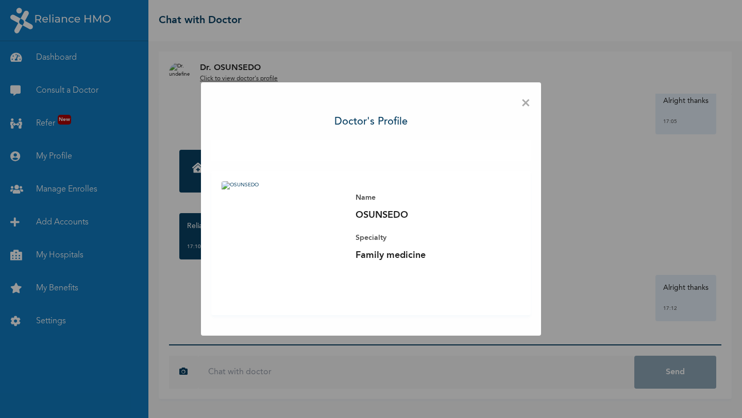
click at [524, 105] on span "×" at bounding box center [526, 104] width 10 height 22
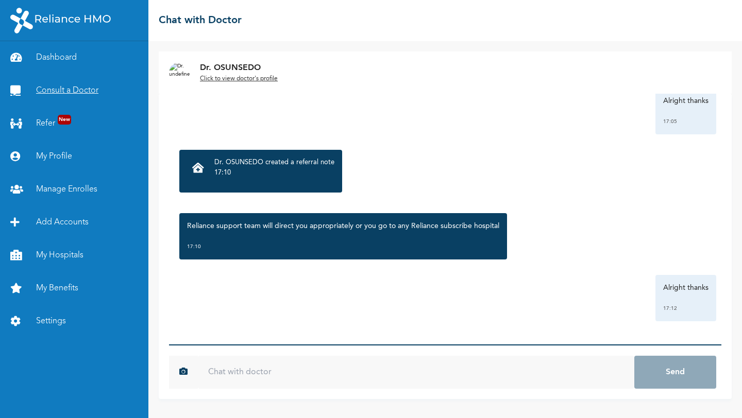
click at [61, 99] on link "Consult a Doctor" at bounding box center [74, 90] width 148 height 33
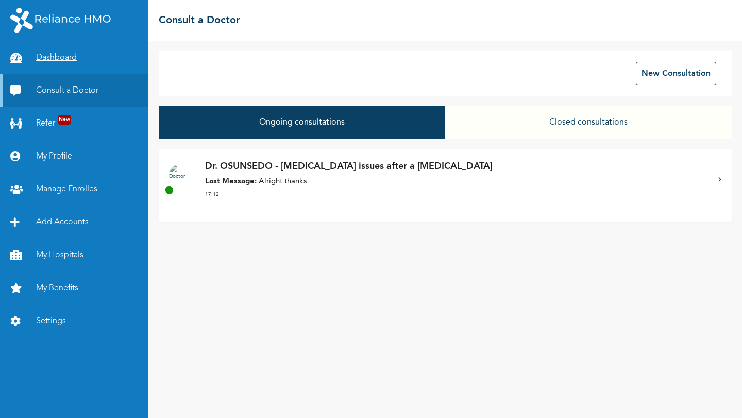
click at [60, 66] on link "Dashboard" at bounding box center [74, 57] width 148 height 33
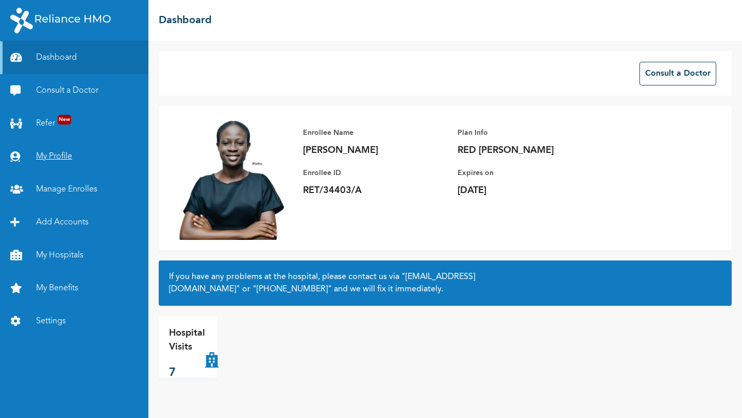
click at [63, 153] on link "My Profile" at bounding box center [74, 156] width 148 height 33
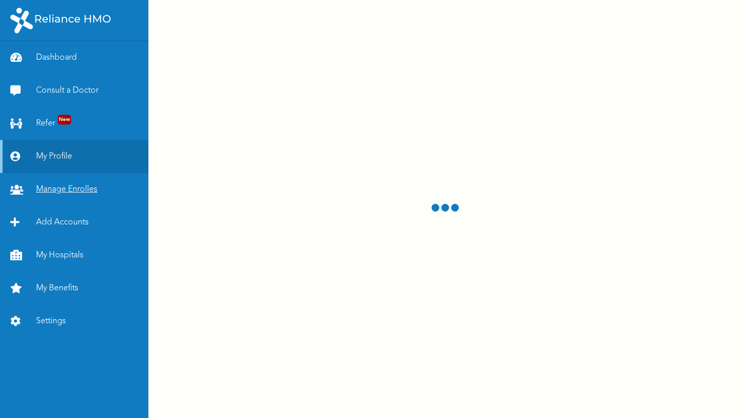
click at [72, 193] on link "Manage Enrolles" at bounding box center [74, 189] width 148 height 33
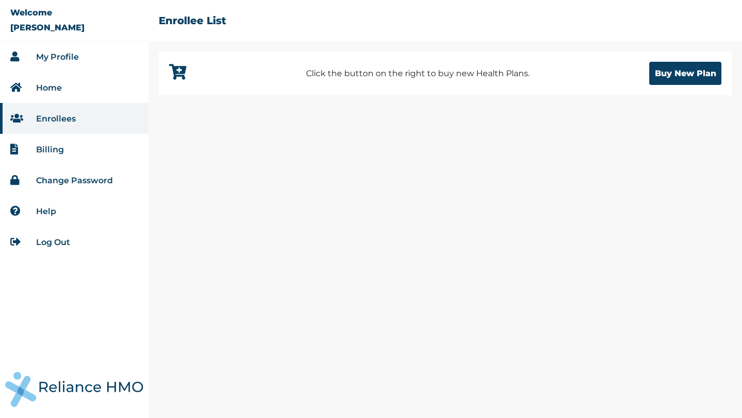
click at [51, 146] on link "Billing" at bounding box center [50, 150] width 28 height 10
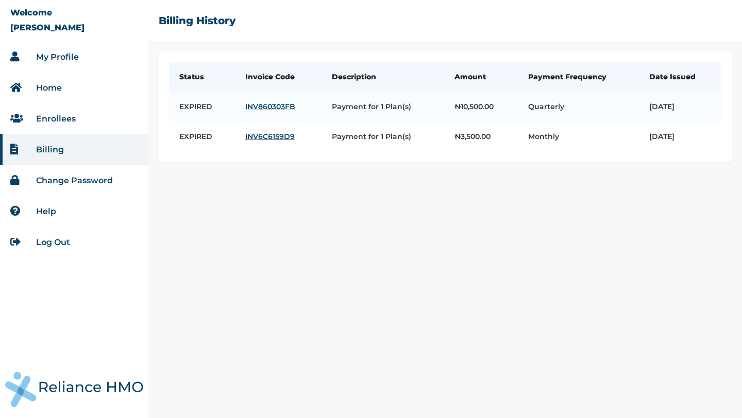
click at [47, 55] on link "My Profile" at bounding box center [57, 57] width 43 height 10
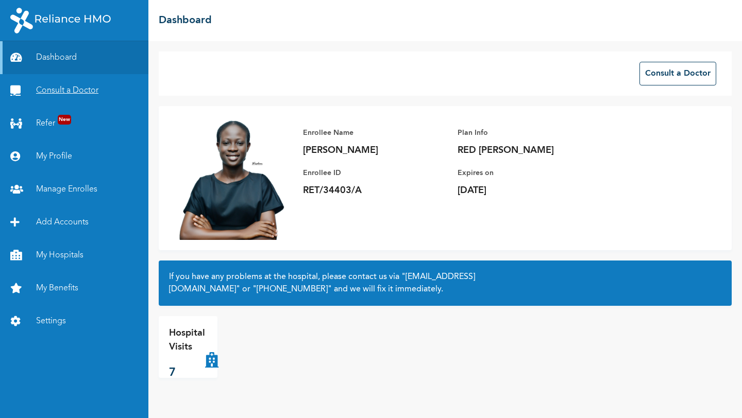
click at [65, 84] on link "Consult a Doctor" at bounding box center [74, 90] width 148 height 33
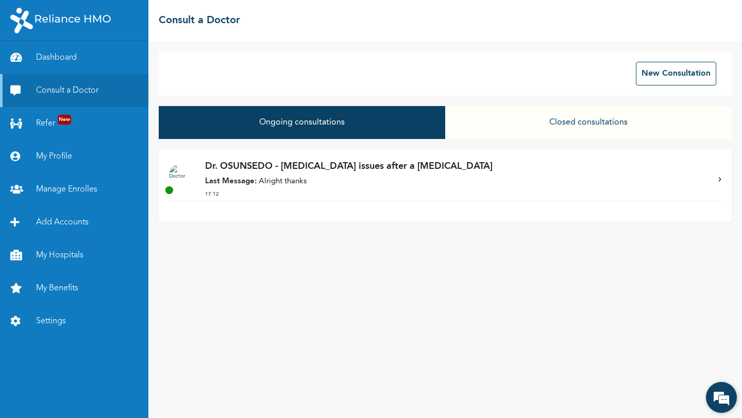
click at [724, 399] on em at bounding box center [721, 398] width 28 height 28
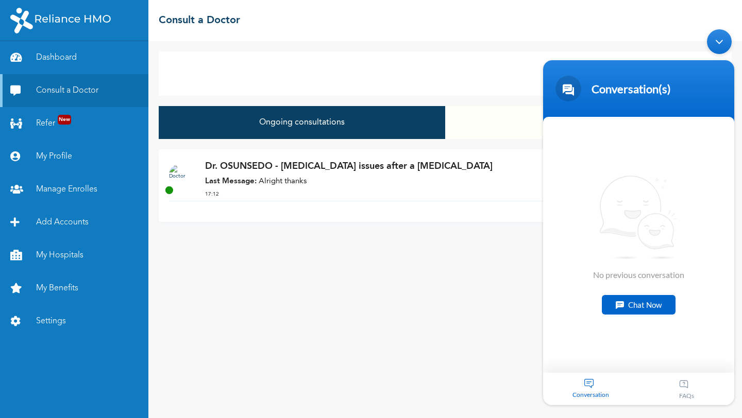
click at [658, 307] on div "Chat Now" at bounding box center [638, 305] width 74 height 20
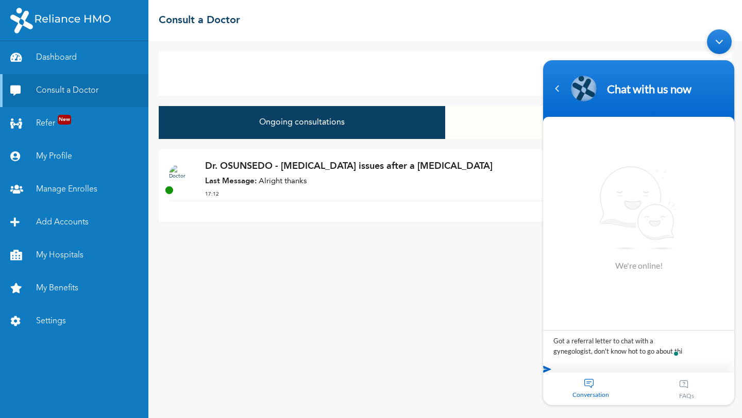
type textarea "Got a referral letter to chat with a gynegologist, don't know hot to go about t…"
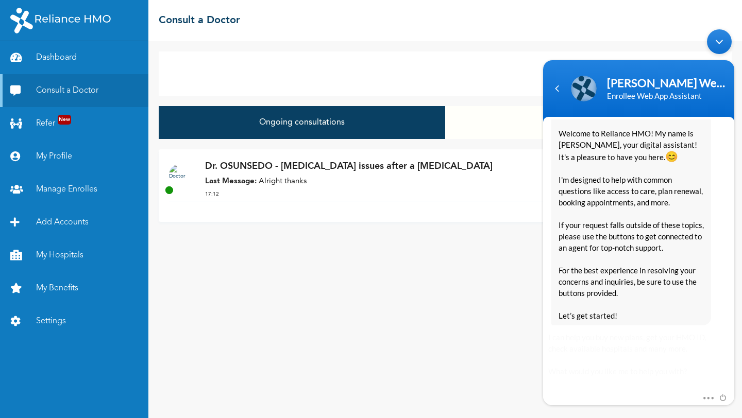
scroll to position [220, 0]
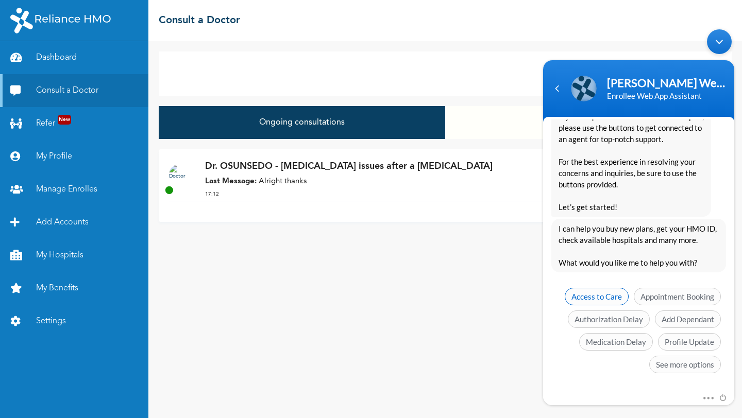
click at [608, 300] on span "Access to Care" at bounding box center [596, 297] width 64 height 18
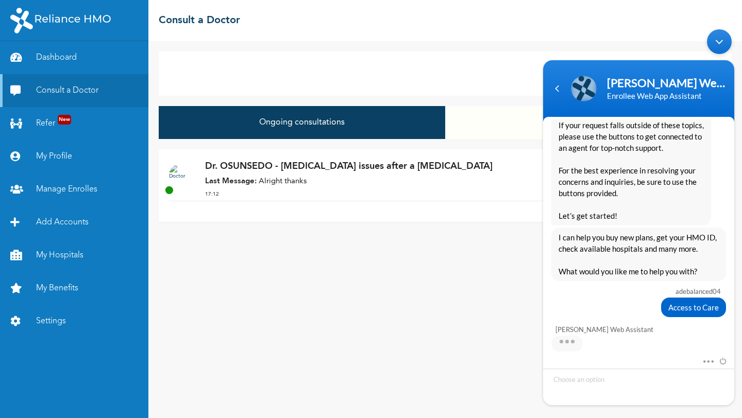
scroll to position [251, 0]
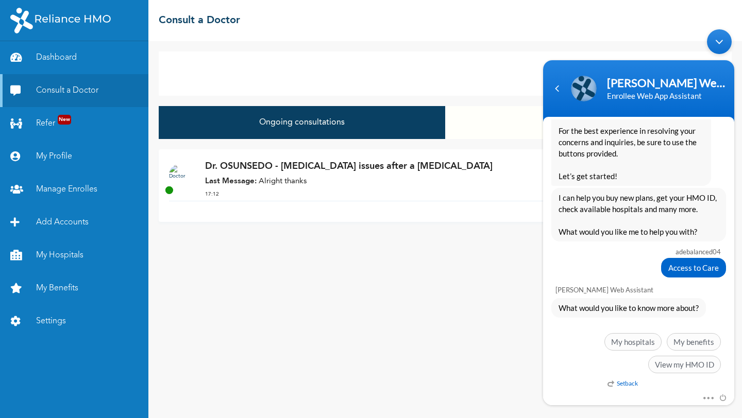
click at [402, 262] on div "New Consultation Ongoing consultations Closed consultations Dr. OSUNSEDO - [MED…" at bounding box center [444, 229] width 593 height 377
click at [718, 42] on div "Minimize live chat window" at bounding box center [719, 41] width 25 height 25
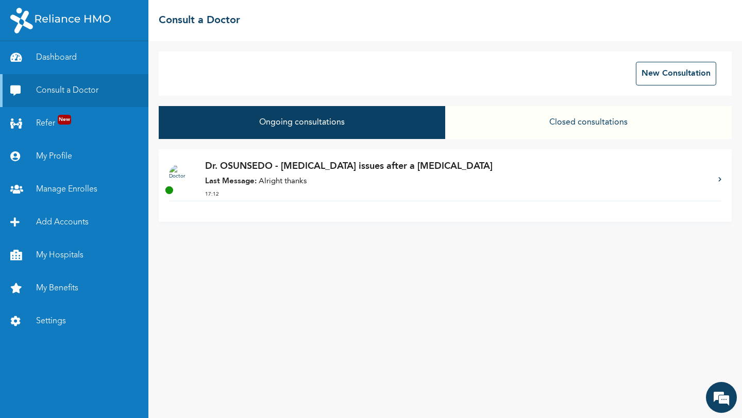
click at [359, 174] on p "Dr. OSUNSEDO - [MEDICAL_DATA] issues after a [MEDICAL_DATA]" at bounding box center [456, 167] width 503 height 14
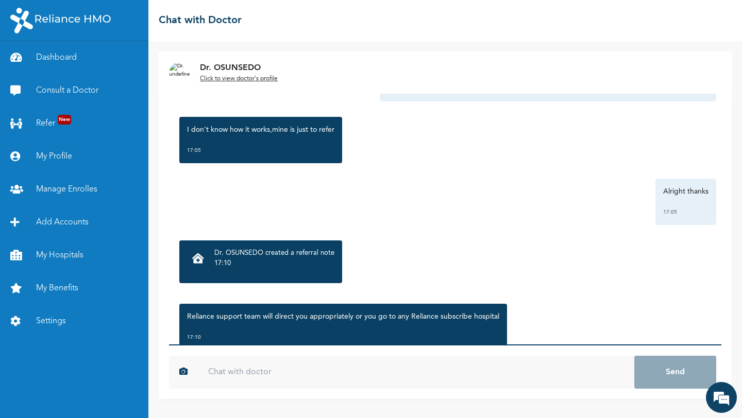
scroll to position [928, 0]
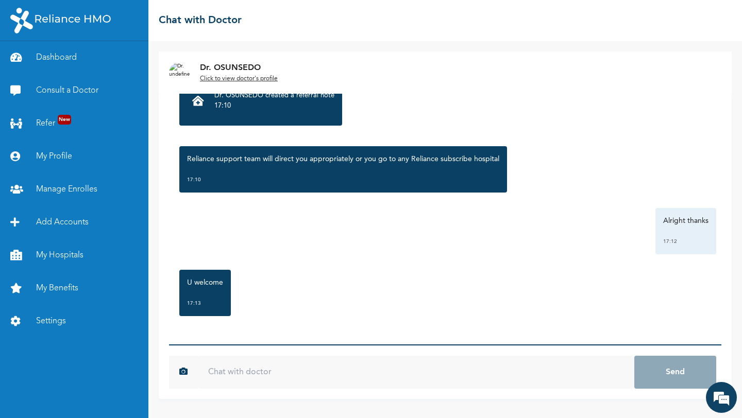
click at [236, 373] on input "text" at bounding box center [416, 372] width 436 height 33
click at [63, 53] on link "Dashboard" at bounding box center [74, 57] width 148 height 33
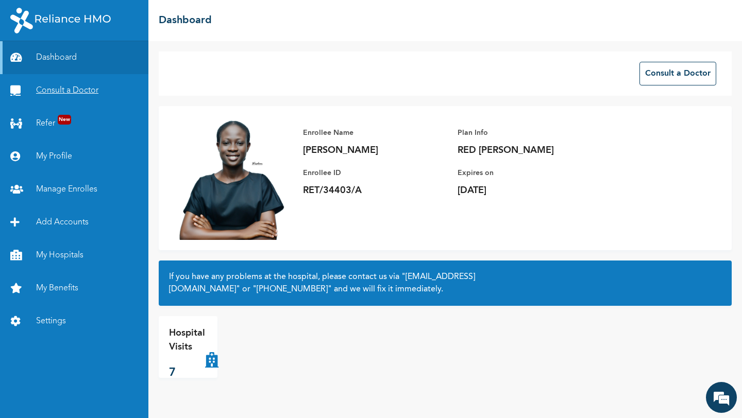
click at [66, 87] on link "Consult a Doctor" at bounding box center [74, 90] width 148 height 33
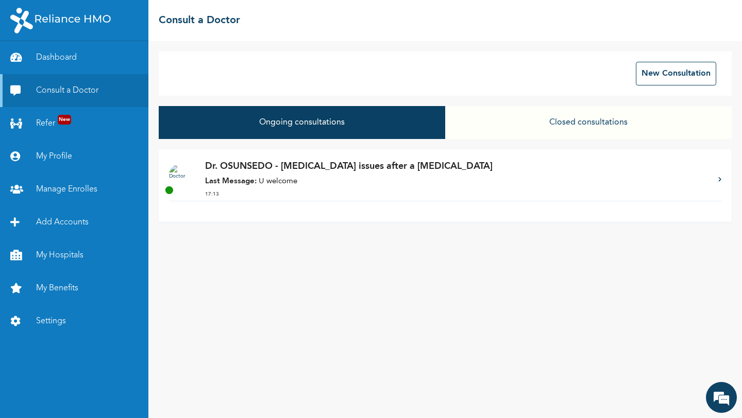
click at [315, 175] on div "Dr. OSUNSEDO - [MEDICAL_DATA] issues after a [MEDICAL_DATA] Last Message: U wel…" at bounding box center [456, 180] width 503 height 41
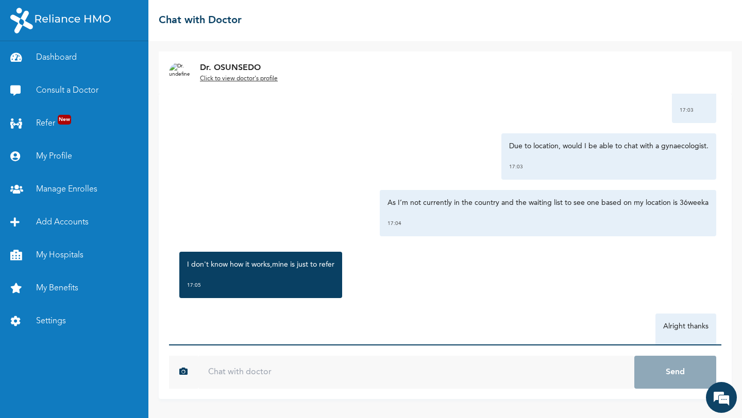
scroll to position [928, 0]
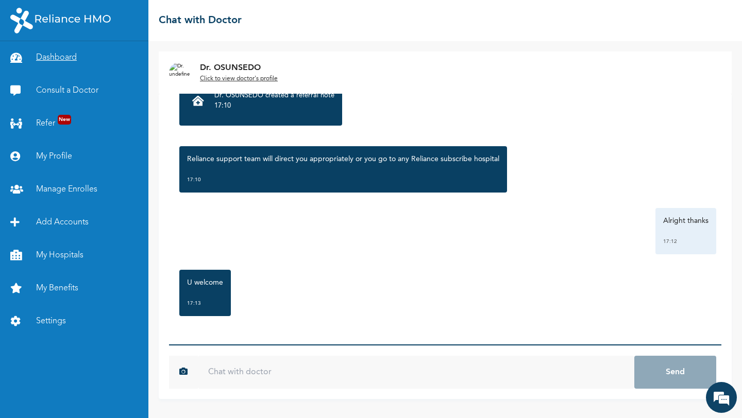
click at [66, 59] on link "Dashboard" at bounding box center [74, 57] width 148 height 33
